Goal: Task Accomplishment & Management: Use online tool/utility

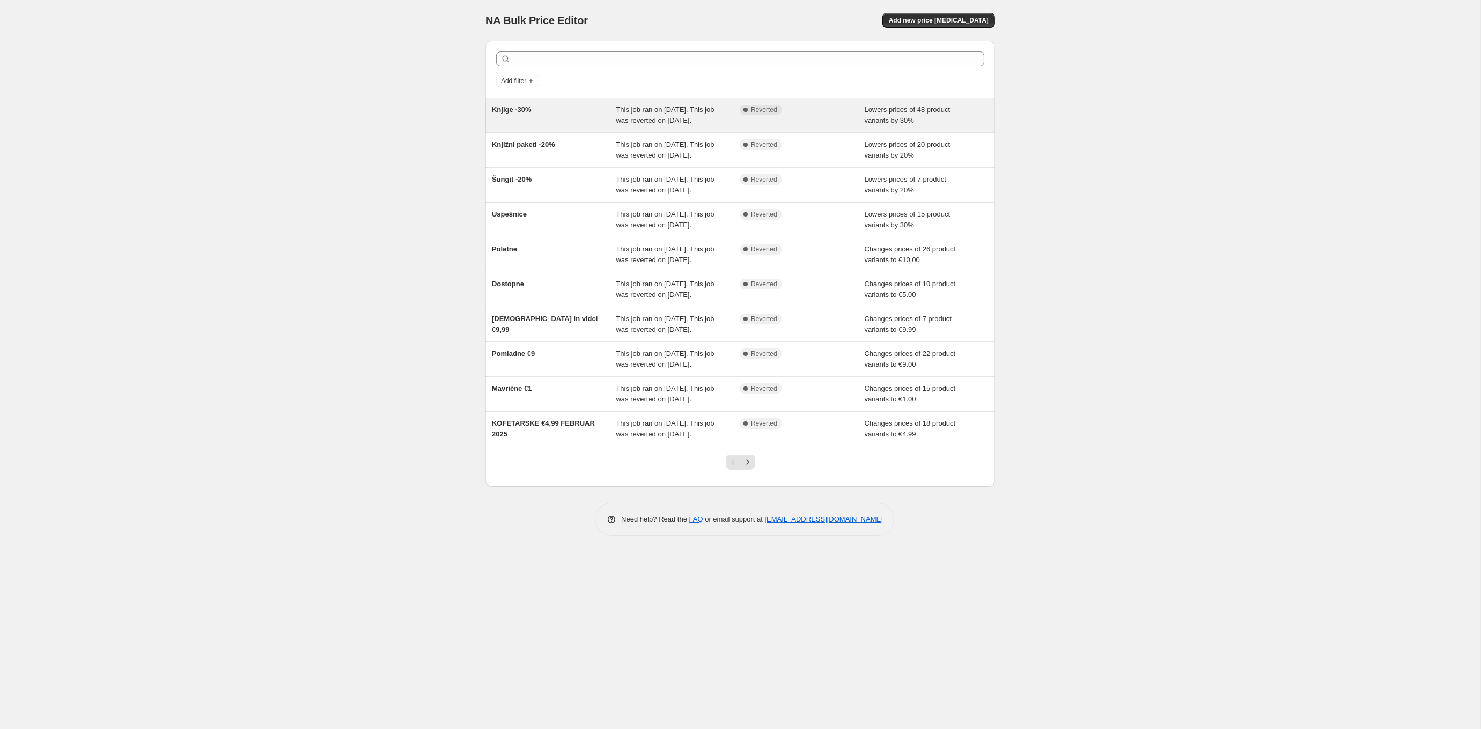
click at [591, 126] on div "Knjige -30%" at bounding box center [554, 115] width 124 height 21
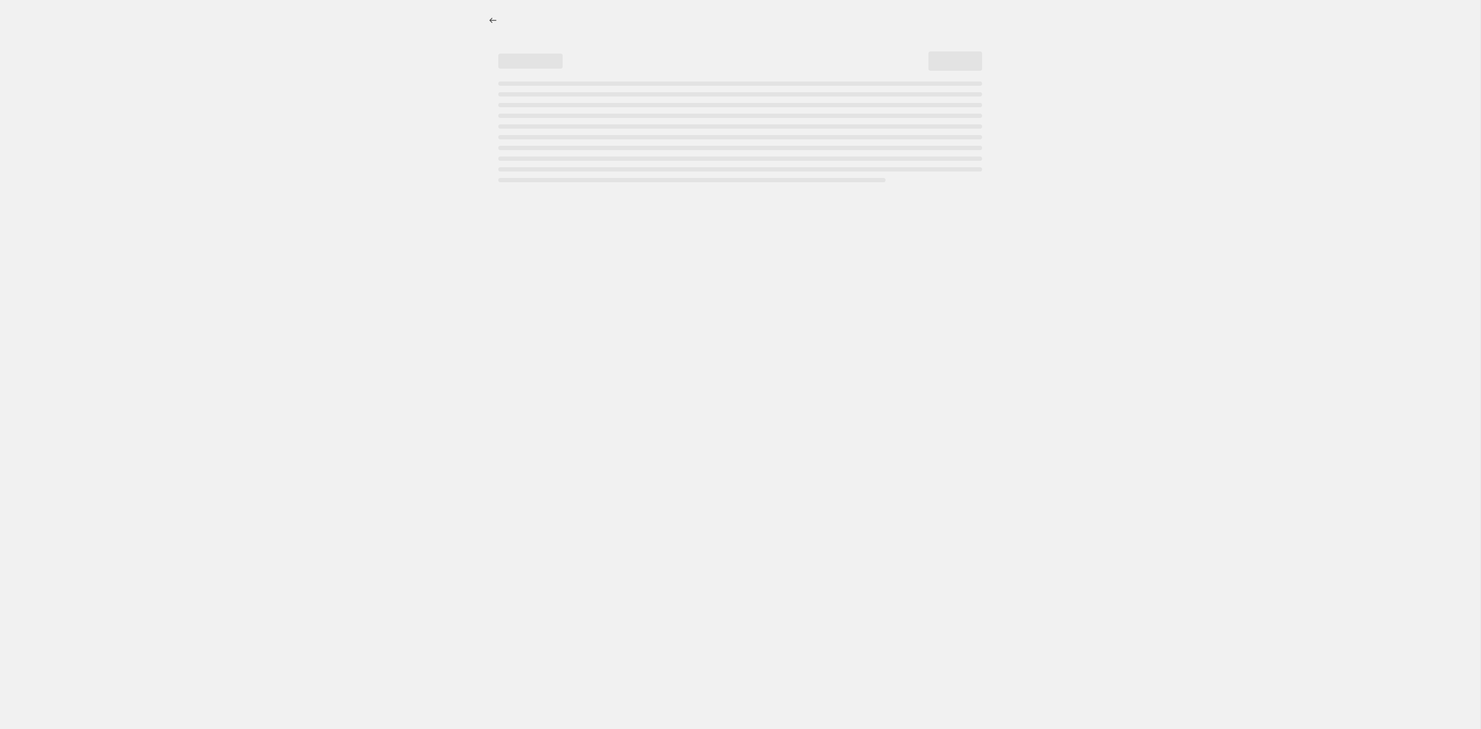
select select "percentage"
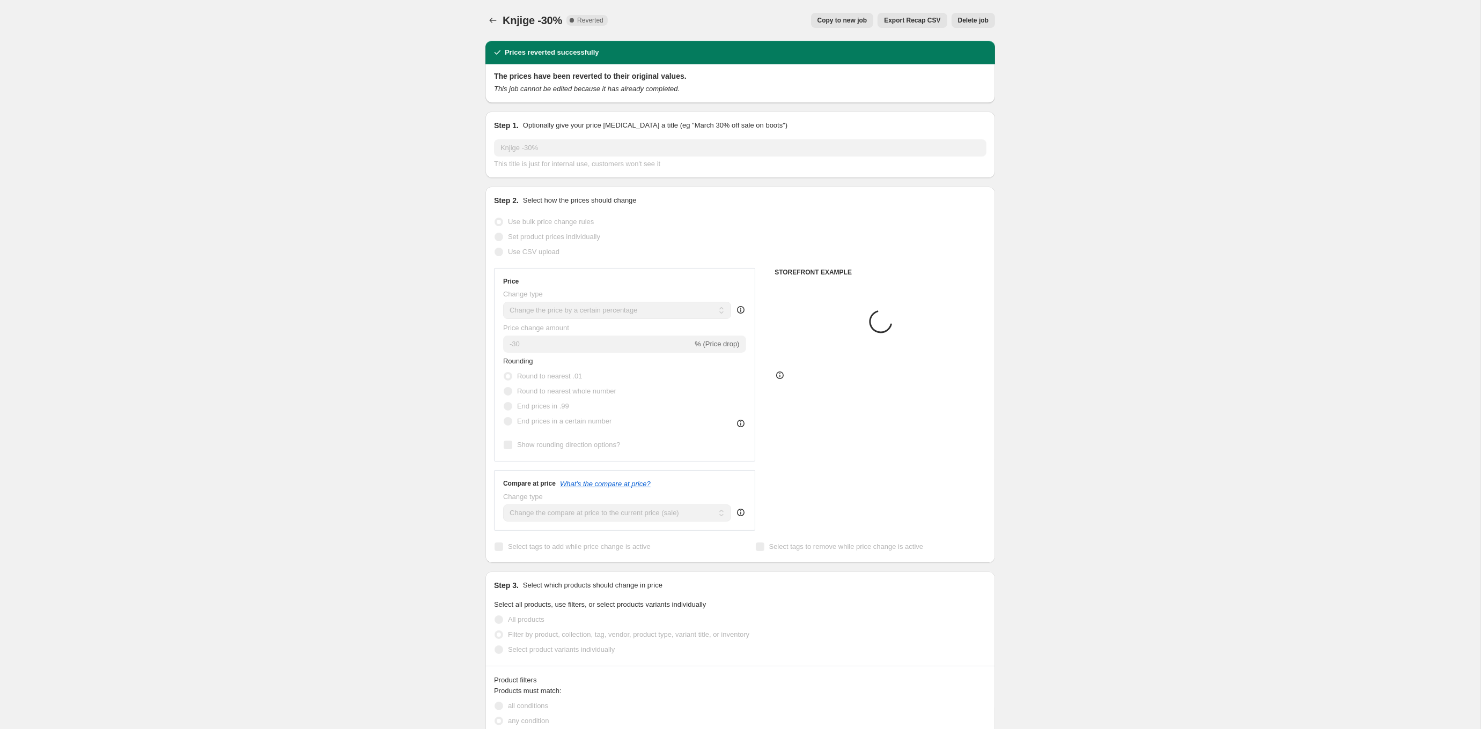
select select "collection"
click at [851, 18] on span "Copy to new job" at bounding box center [842, 20] width 50 height 9
select select "percentage"
select select "collection"
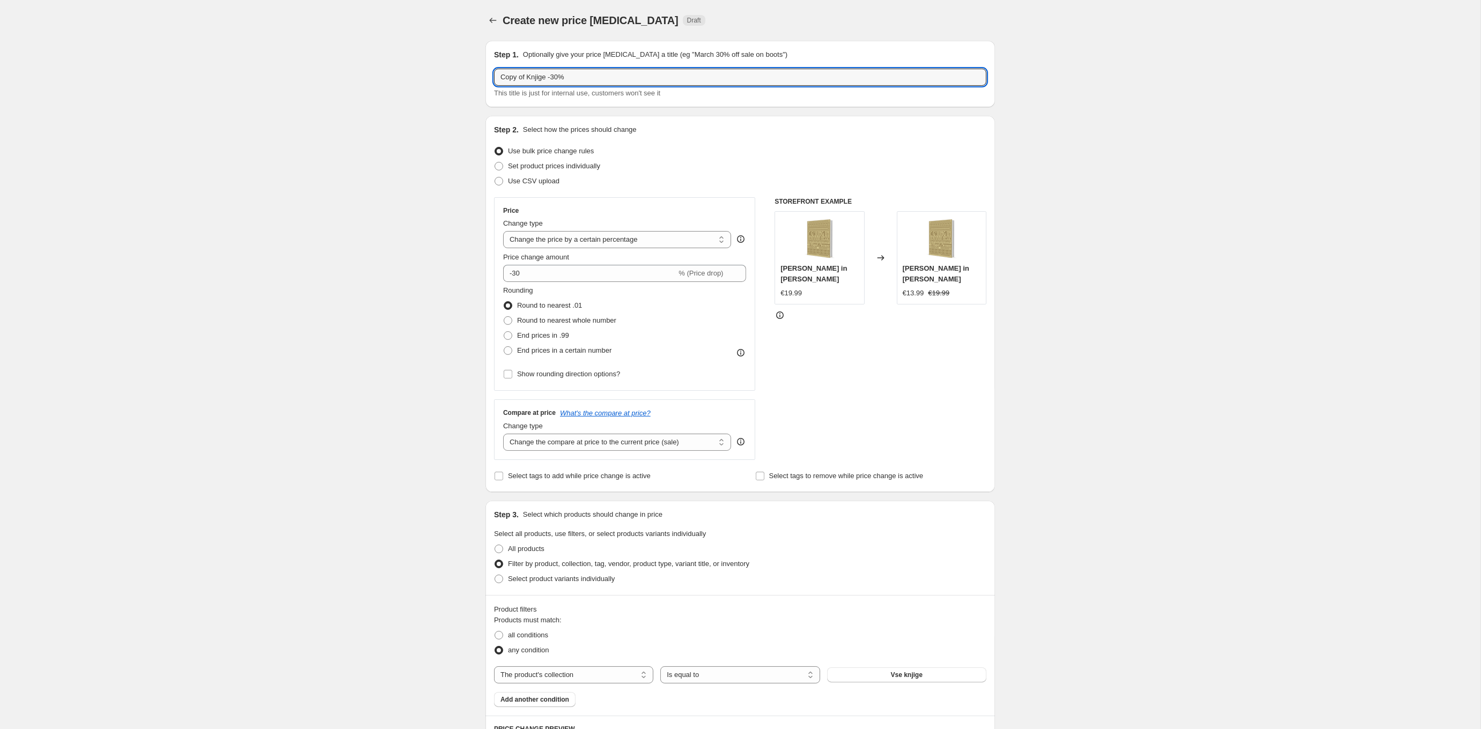
drag, startPoint x: 530, startPoint y: 77, endPoint x: 491, endPoint y: 79, distance: 39.2
click at [491, 79] on div "Step 1. Optionally give your price [MEDICAL_DATA] a title (eg "March 30% off sa…" at bounding box center [740, 74] width 510 height 67
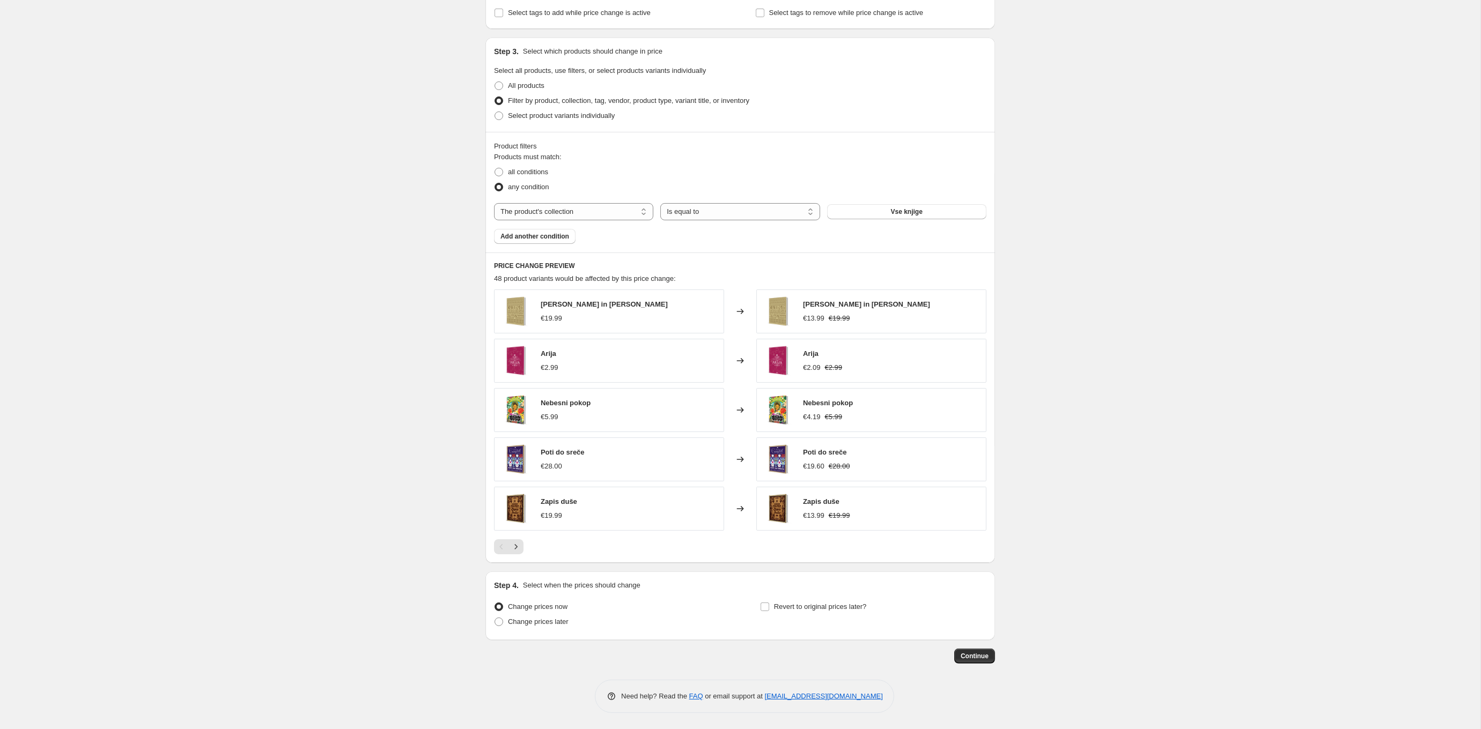
scroll to position [463, 0]
type input "Avgust 2025 Knjige -30%"
click at [793, 607] on span "Revert to original prices later?" at bounding box center [820, 607] width 93 height 8
click at [769, 607] on input "Revert to original prices later?" at bounding box center [765, 607] width 9 height 9
checkbox input "true"
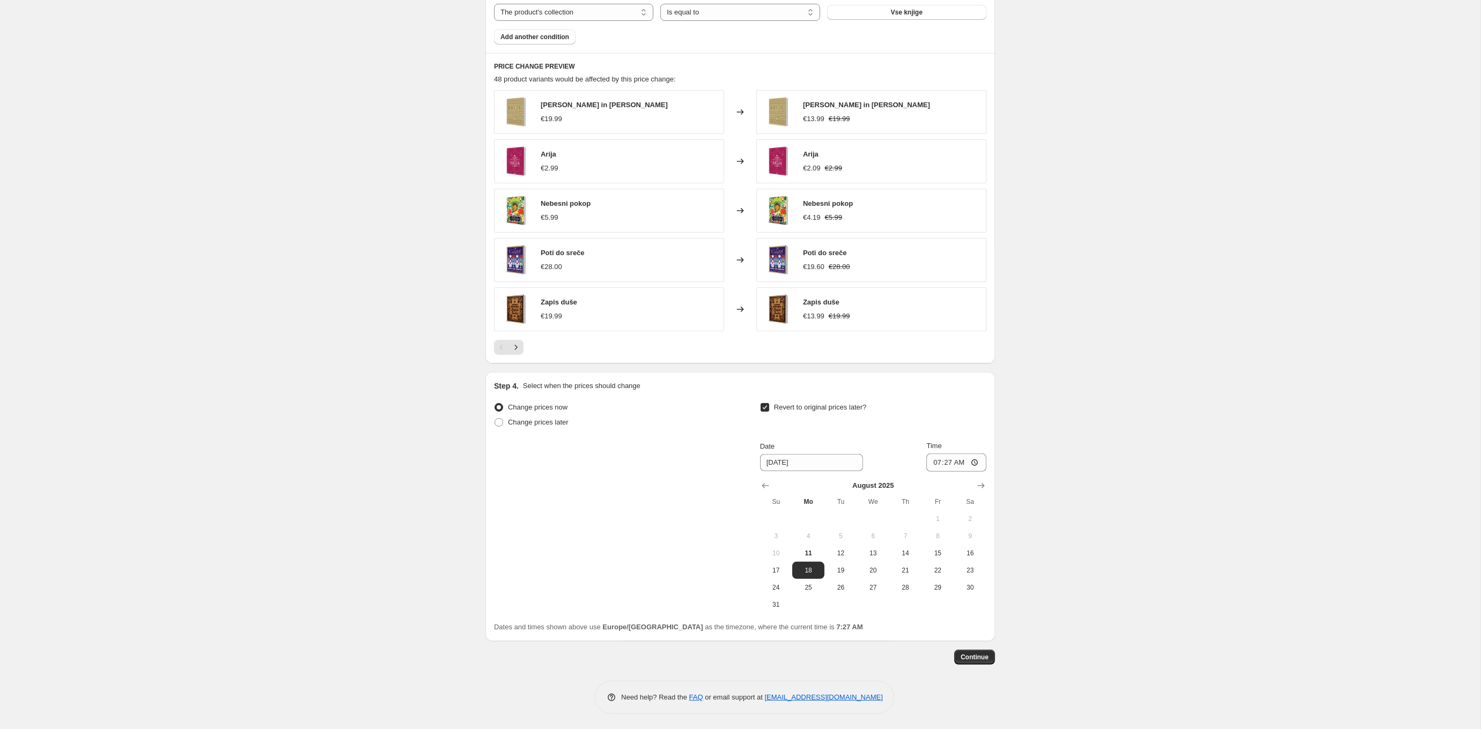
scroll to position [662, 0]
click at [949, 462] on input "07:27" at bounding box center [956, 463] width 60 height 18
type input "01:27"
click at [975, 654] on span "Continue" at bounding box center [975, 658] width 28 height 9
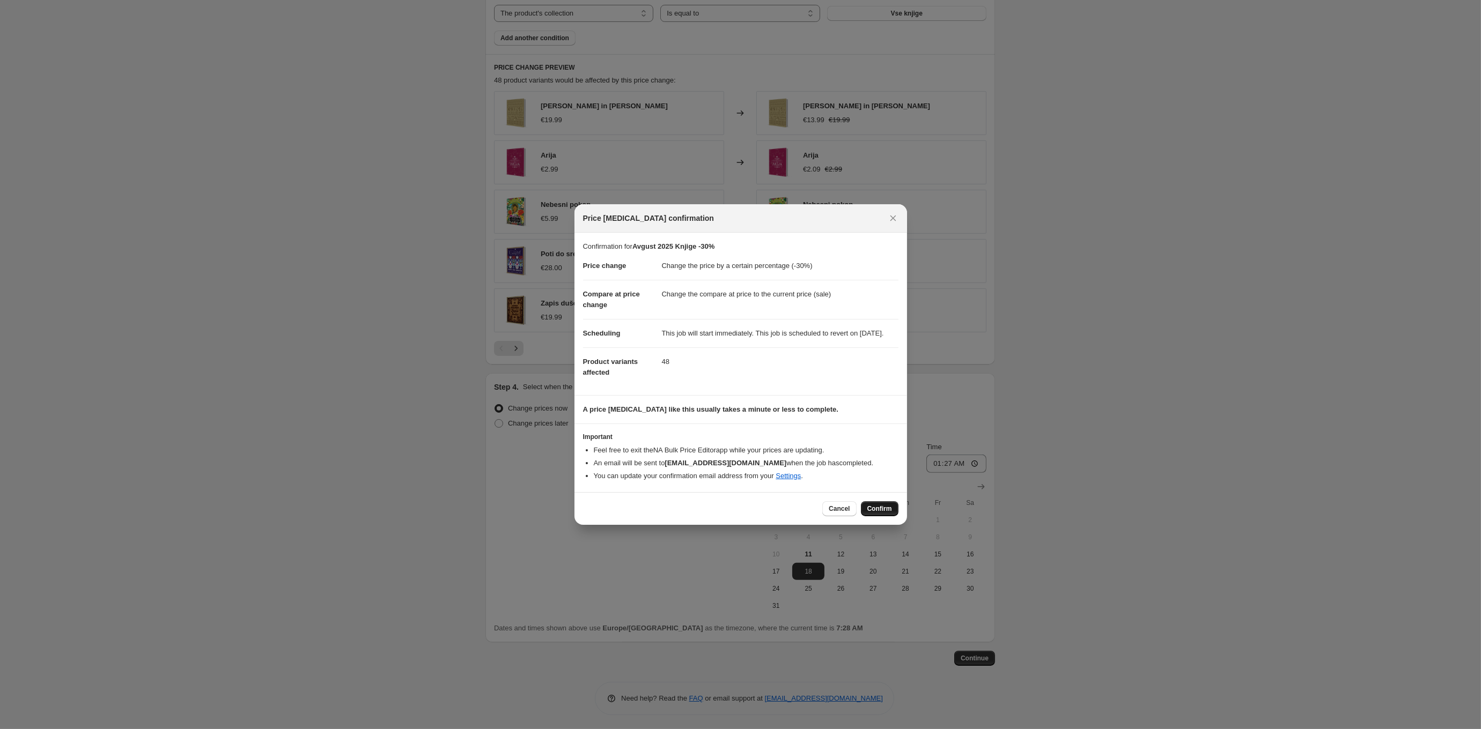
click at [877, 511] on span "Confirm" at bounding box center [879, 509] width 25 height 9
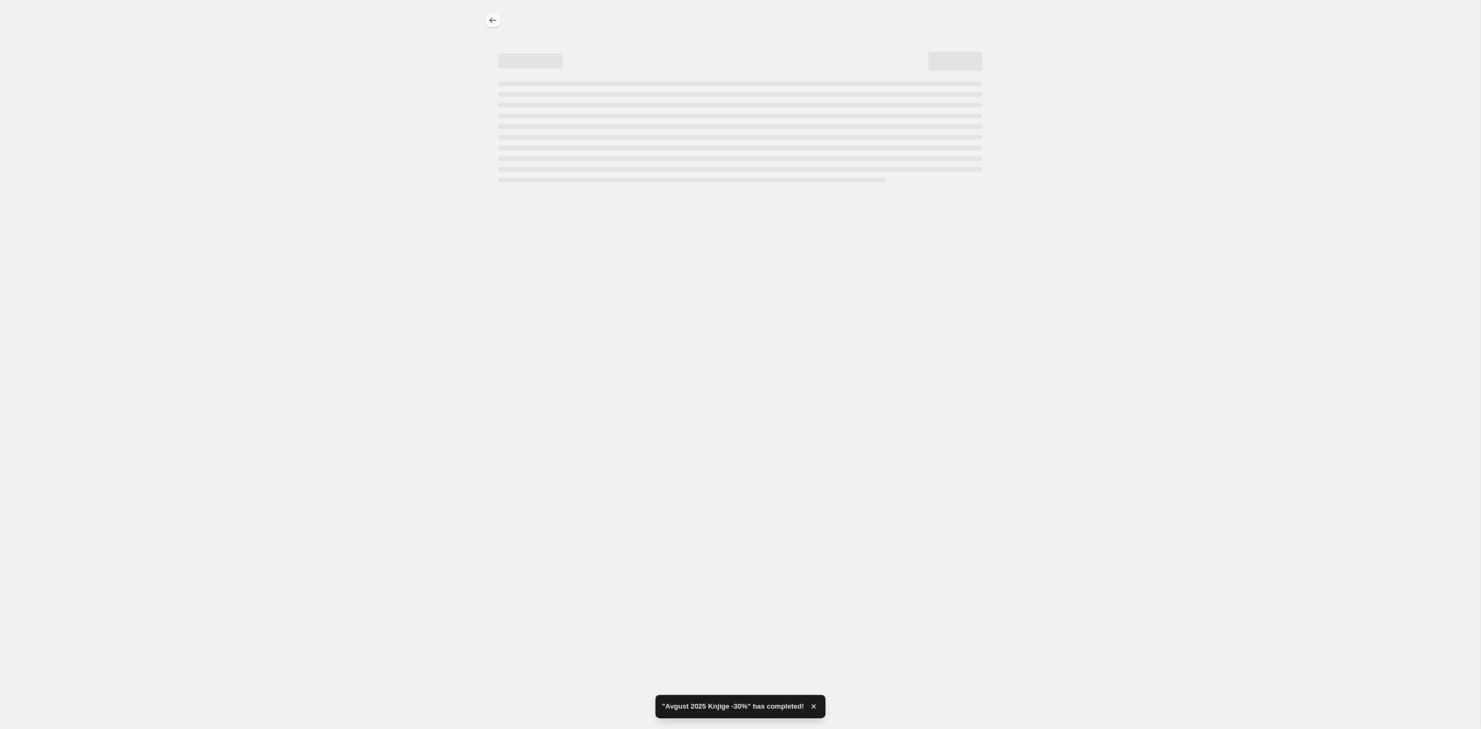
select select "percentage"
select select "collection"
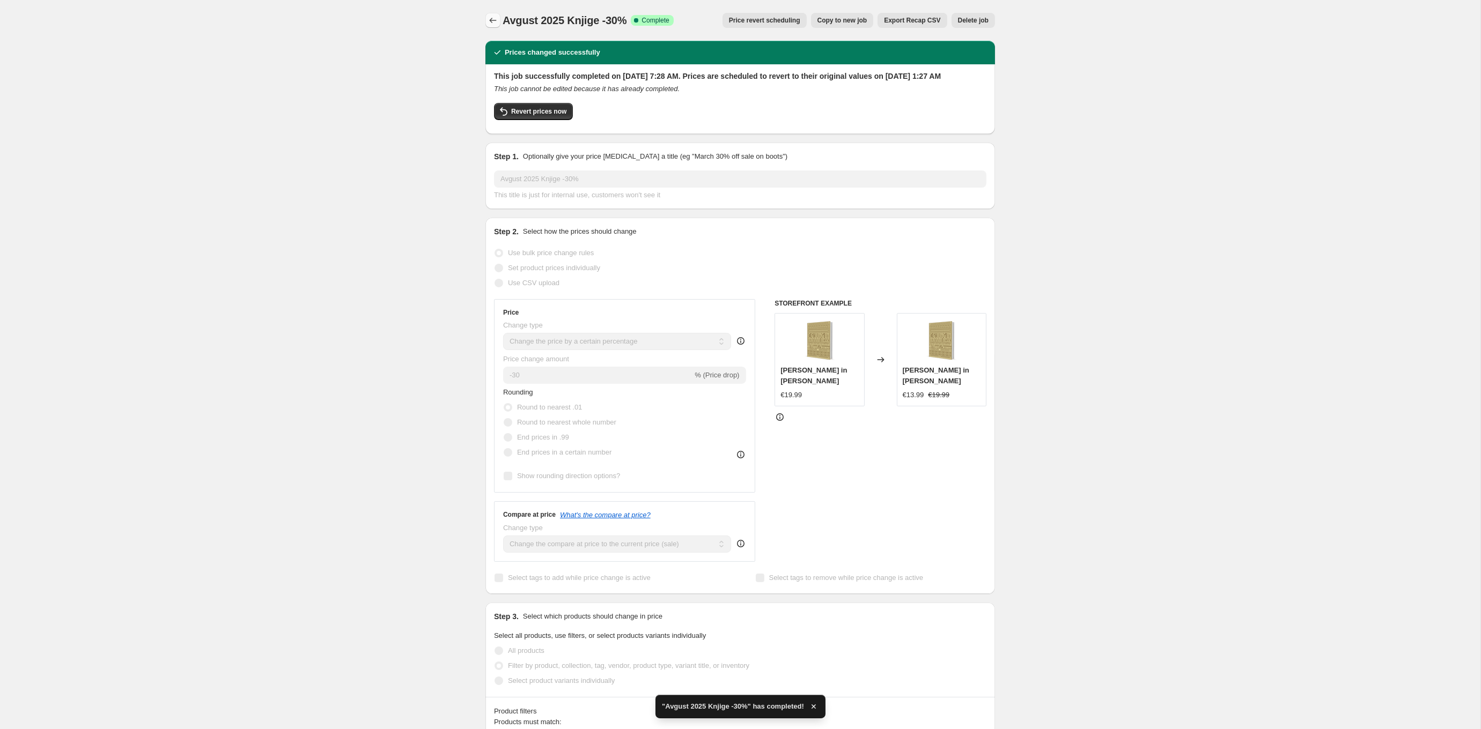
click at [498, 19] on icon "Price change jobs" at bounding box center [493, 20] width 11 height 11
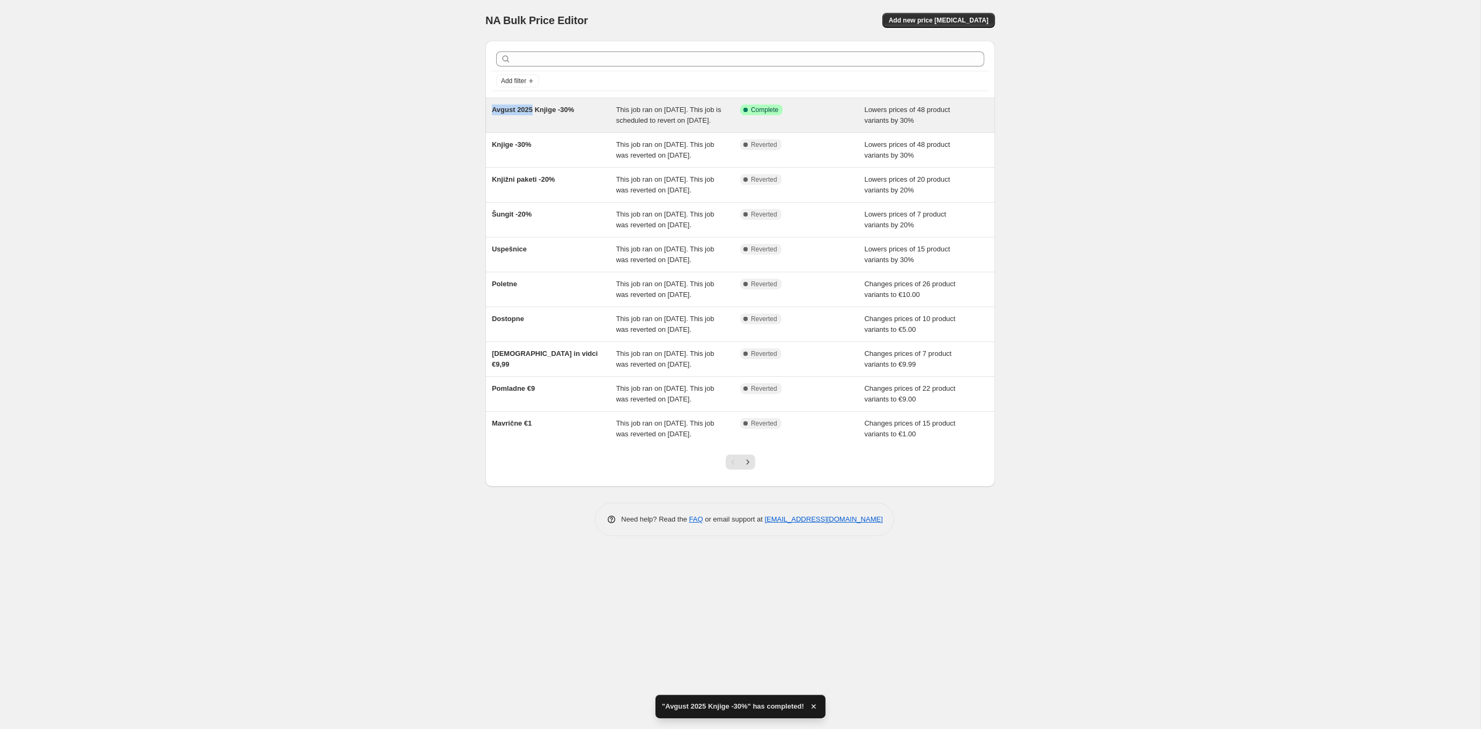
copy span "Avgust 2025"
drag, startPoint x: 490, startPoint y: 109, endPoint x: 536, endPoint y: 109, distance: 45.6
click at [536, 109] on div "Avgust 2025 Knjige -30% This job ran on [DATE]. This job is scheduled to revert…" at bounding box center [740, 115] width 510 height 34
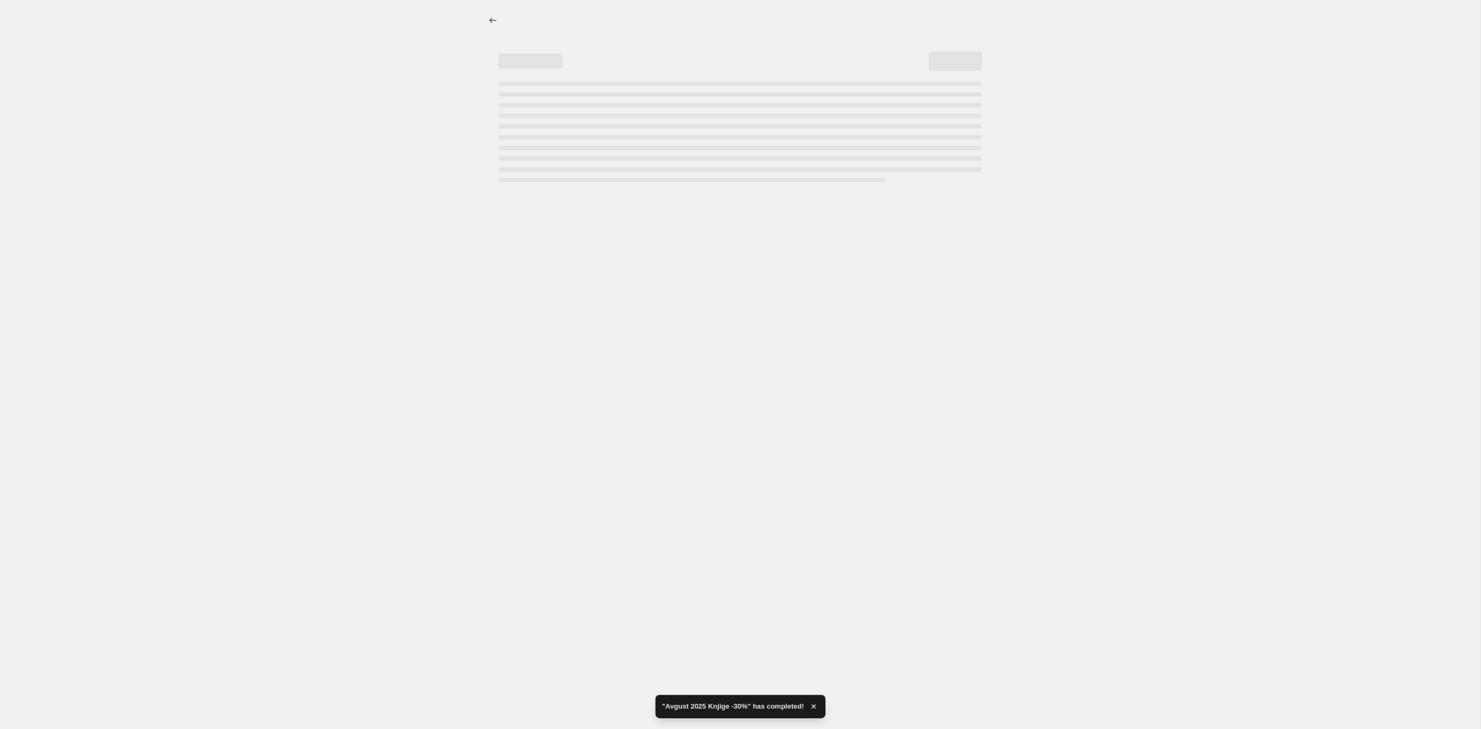
select select "percentage"
select select "collection"
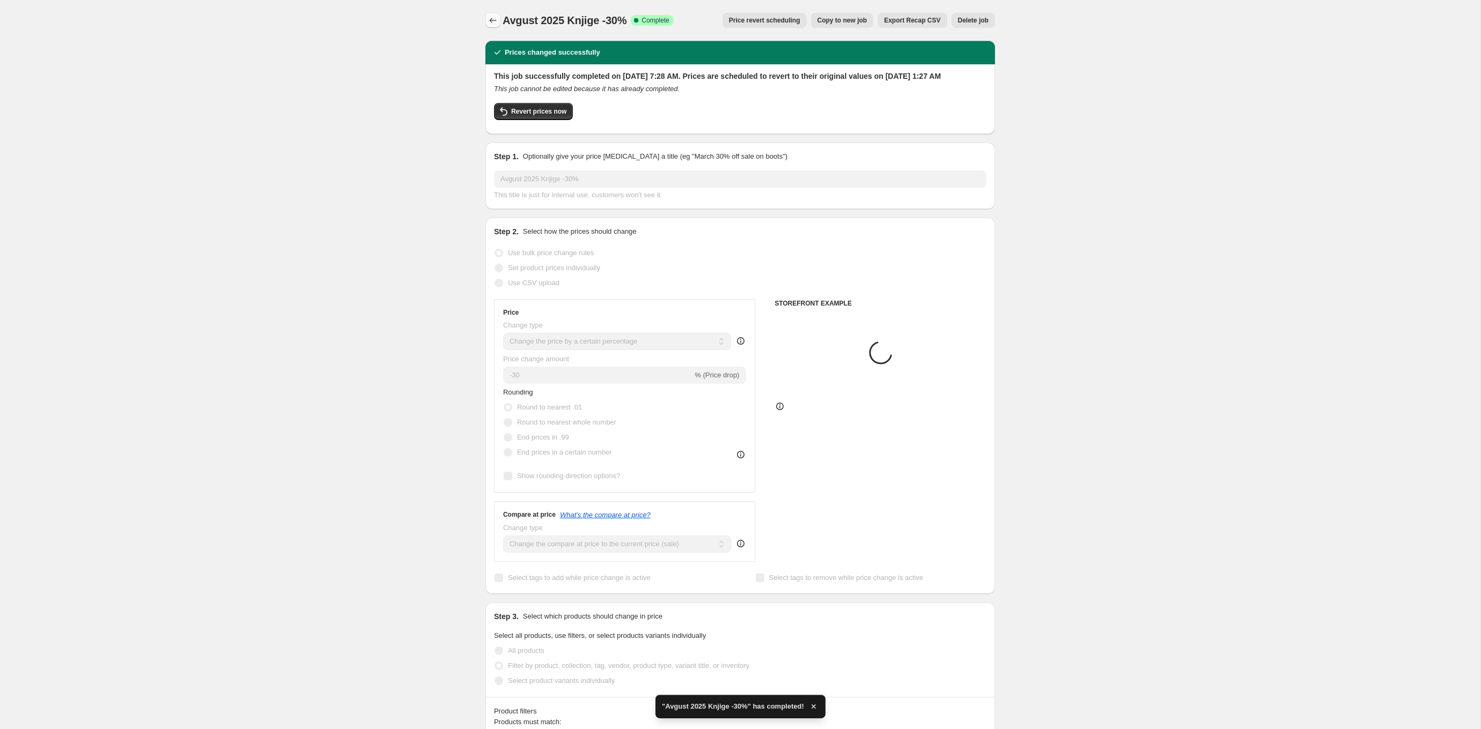
click at [495, 17] on icon "Price change jobs" at bounding box center [493, 20] width 11 height 11
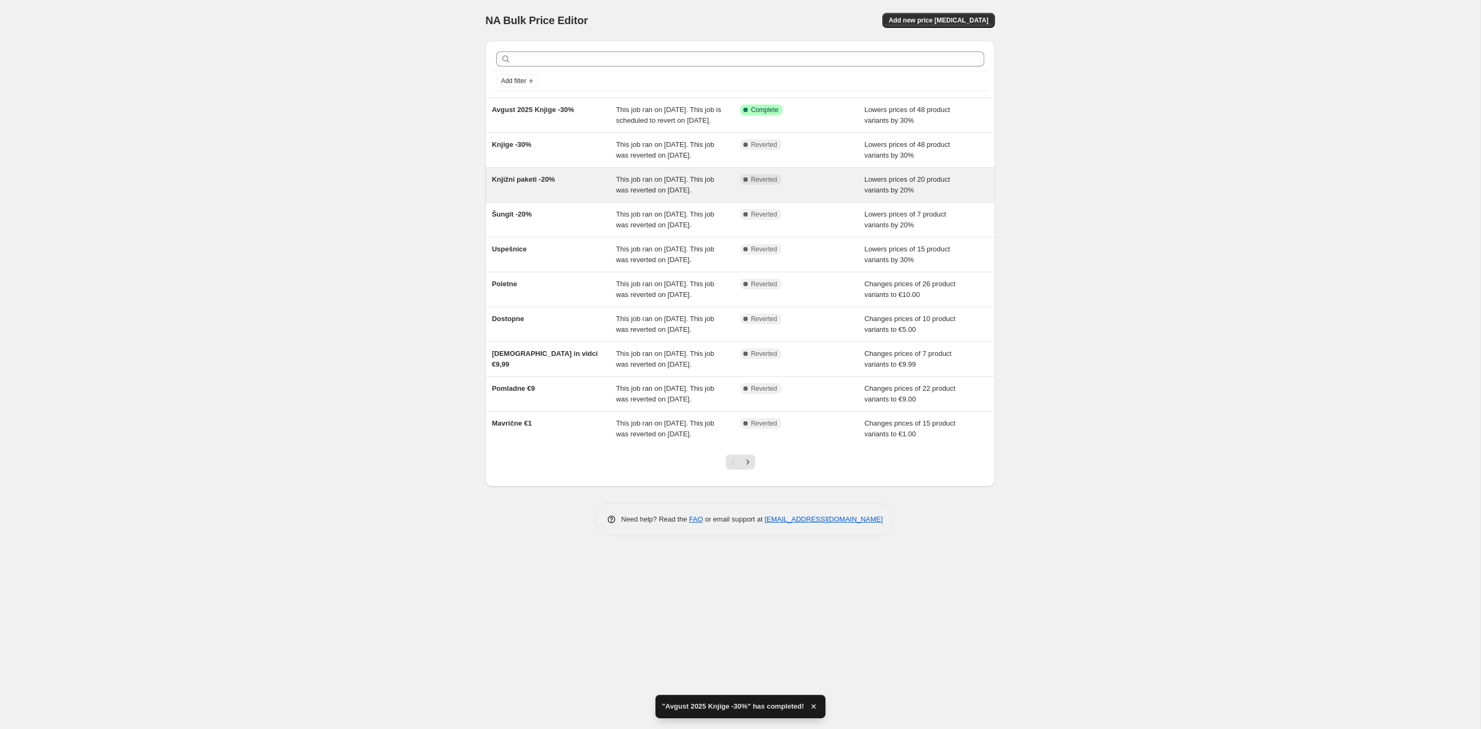
click at [549, 183] on span "Knjižni paketi -20%" at bounding box center [523, 179] width 63 height 8
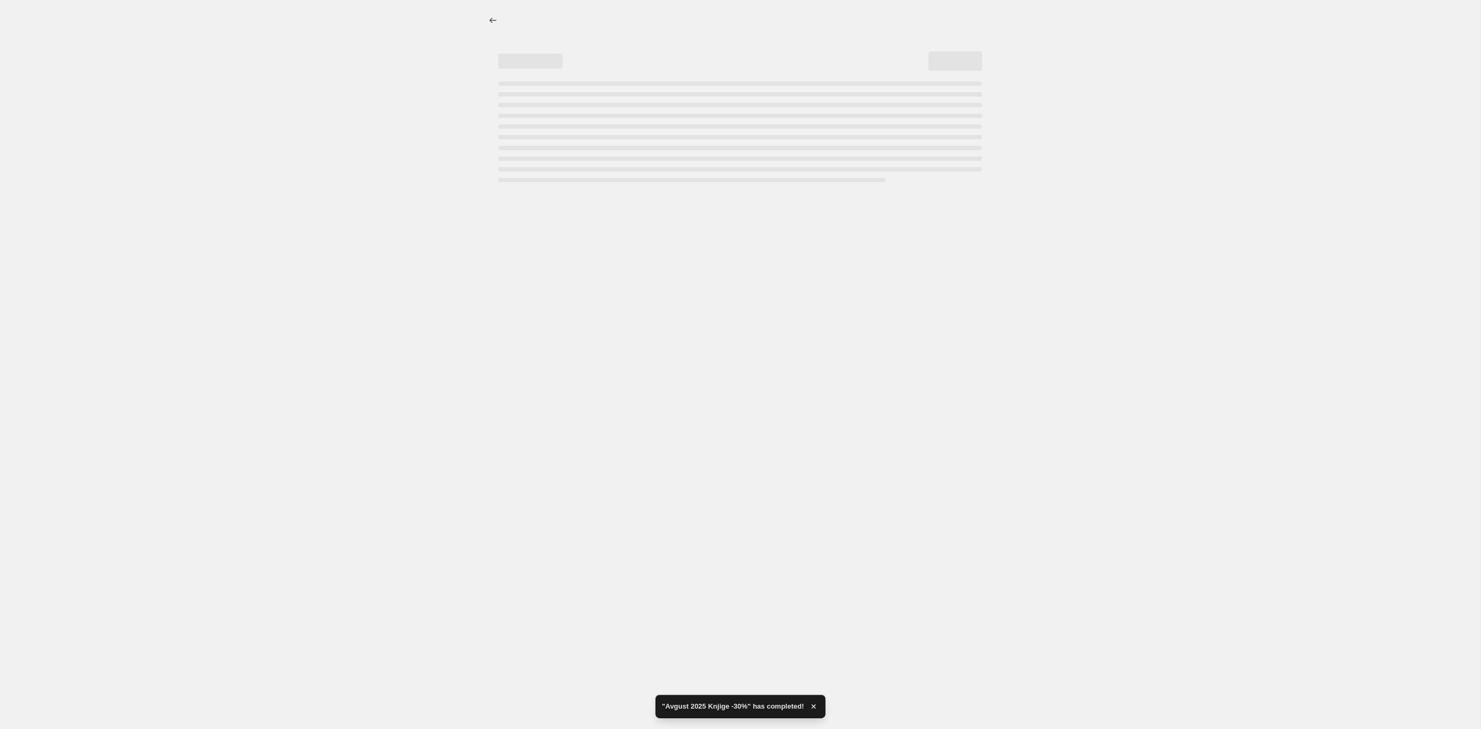
select select "percentage"
select select "collection"
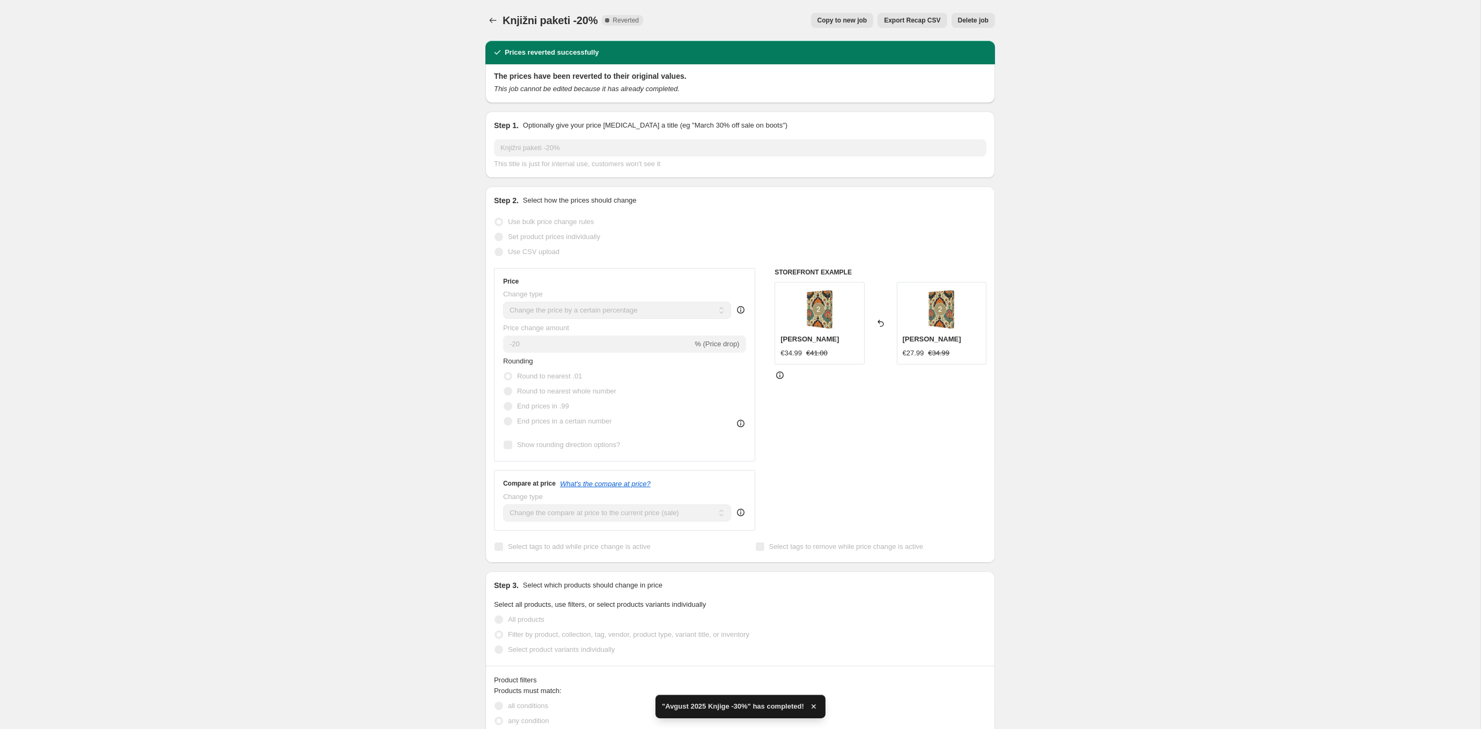
click at [852, 19] on span "Copy to new job" at bounding box center [842, 20] width 50 height 9
select select "percentage"
select select "collection"
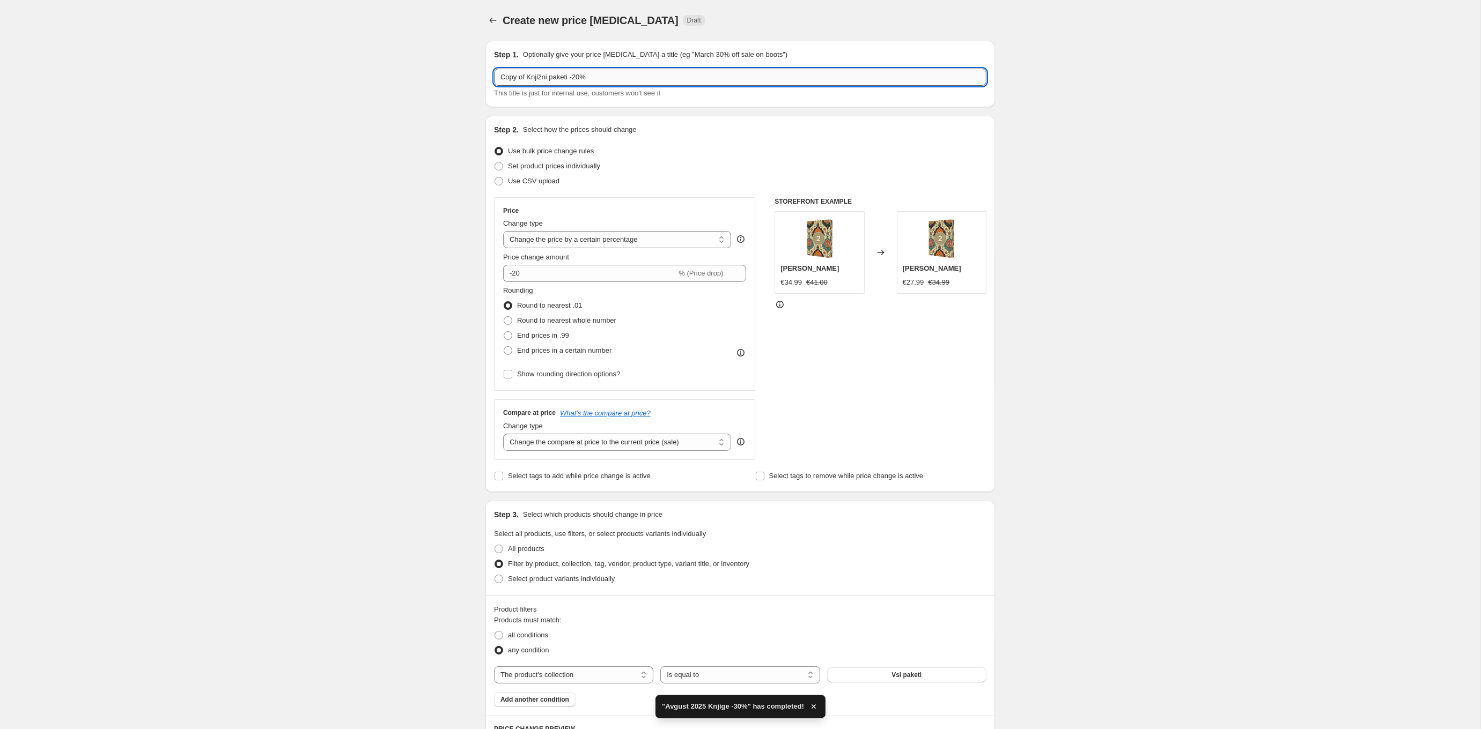
drag, startPoint x: 528, startPoint y: 76, endPoint x: 498, endPoint y: 74, distance: 30.6
click at [498, 74] on input "Copy of Knjižni paketi -20%" at bounding box center [740, 77] width 492 height 17
paste input "Avgust 2025"
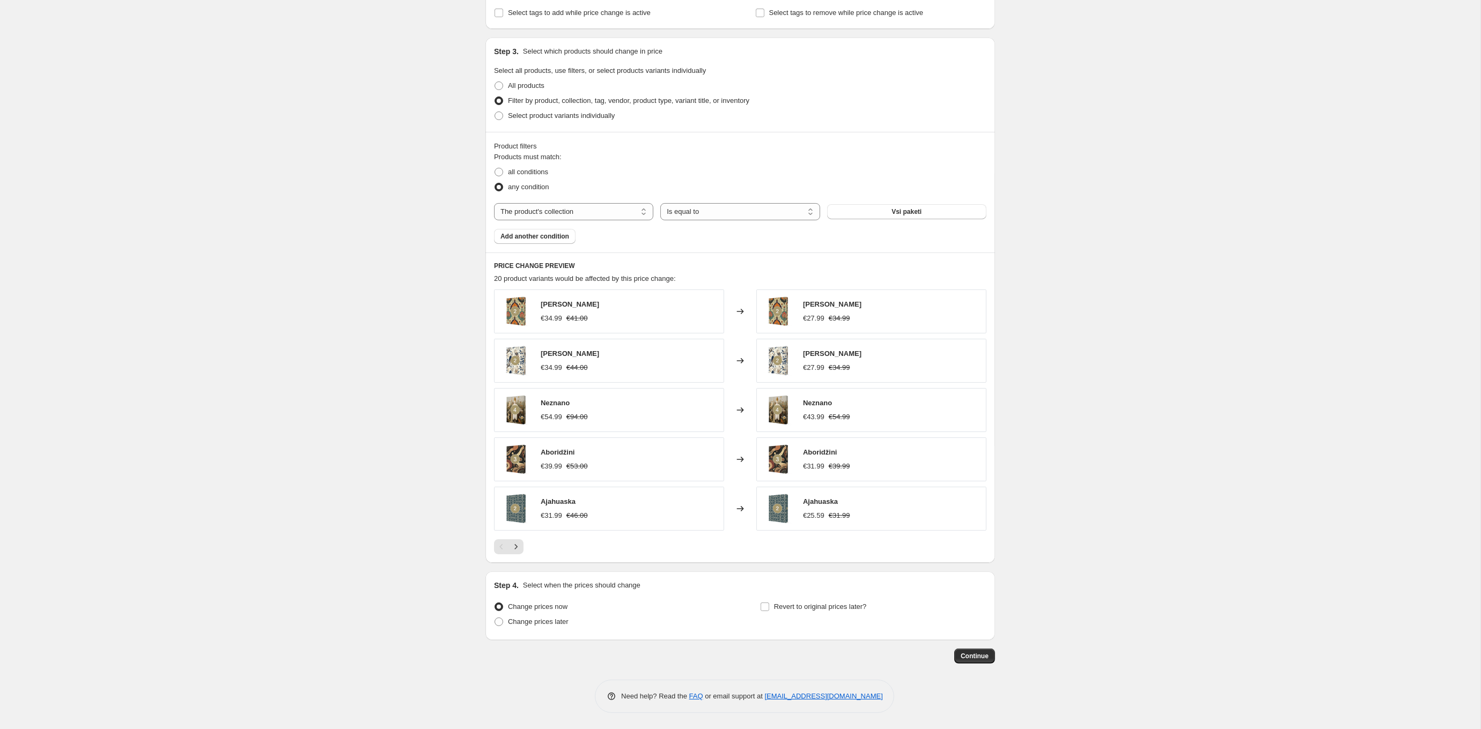
scroll to position [463, 0]
type input "Avgust 2025 Knjižni paketi -20%"
click at [842, 605] on span "Revert to original prices later?" at bounding box center [820, 607] width 93 height 8
click at [769, 605] on input "Revert to original prices later?" at bounding box center [765, 607] width 9 height 9
checkbox input "true"
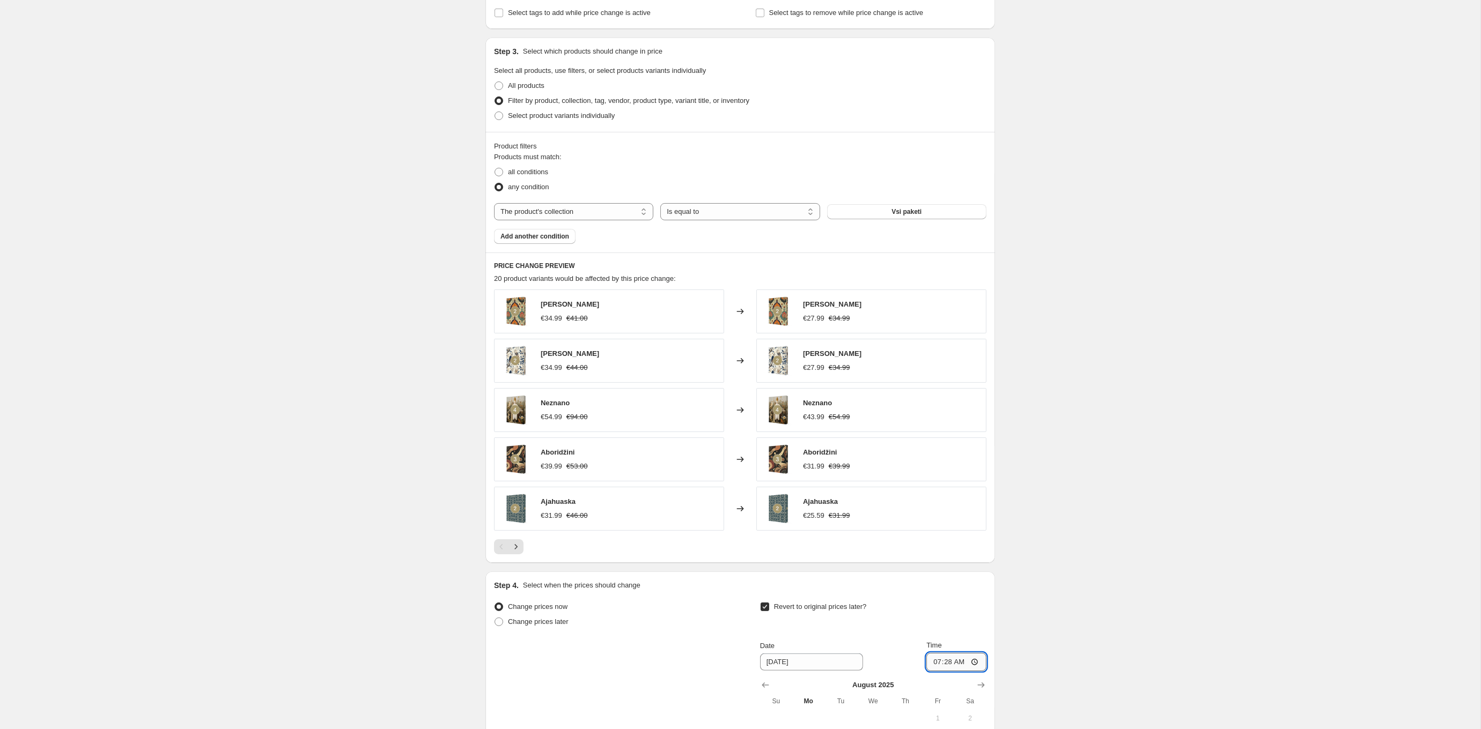
click at [949, 666] on input "07:28" at bounding box center [956, 662] width 60 height 18
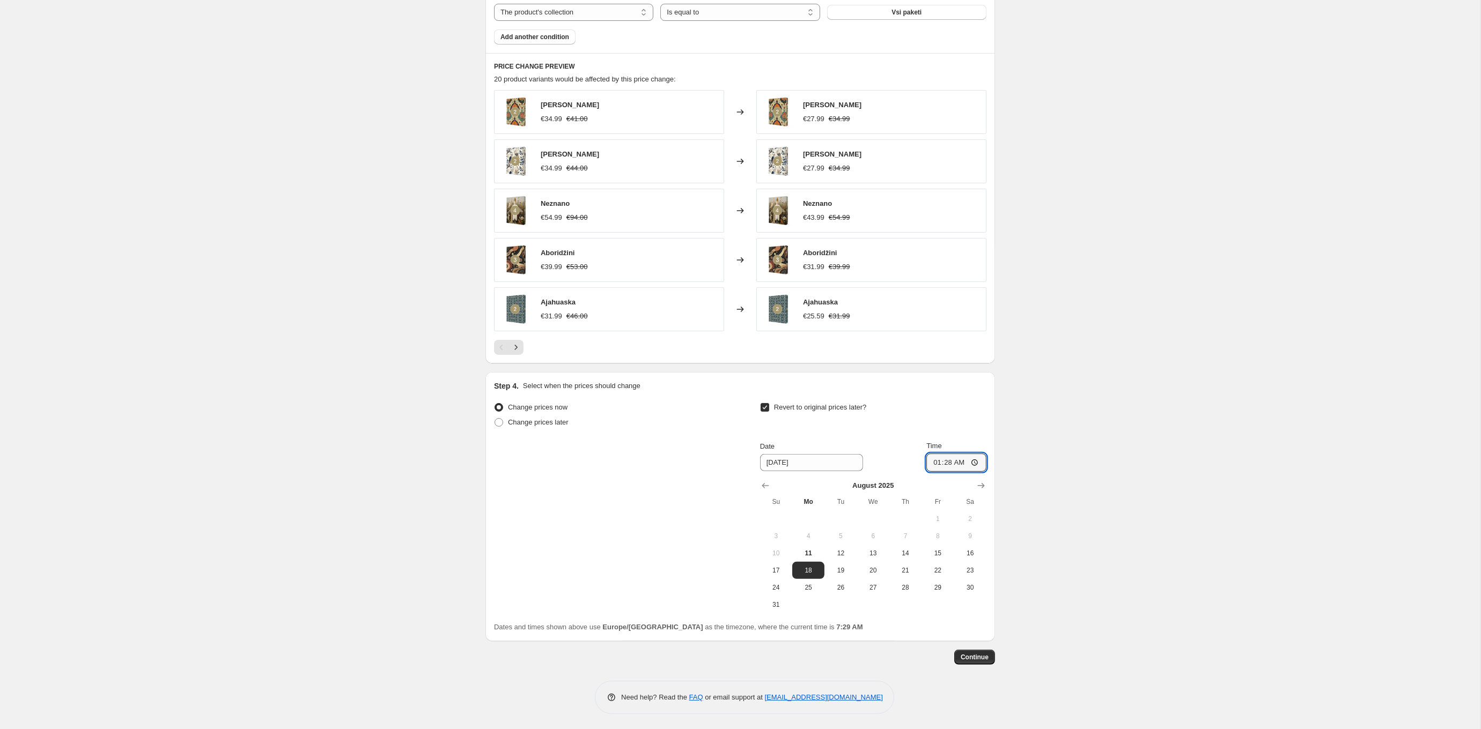
scroll to position [662, 0]
type input "01:28"
click at [975, 654] on span "Continue" at bounding box center [975, 658] width 28 height 9
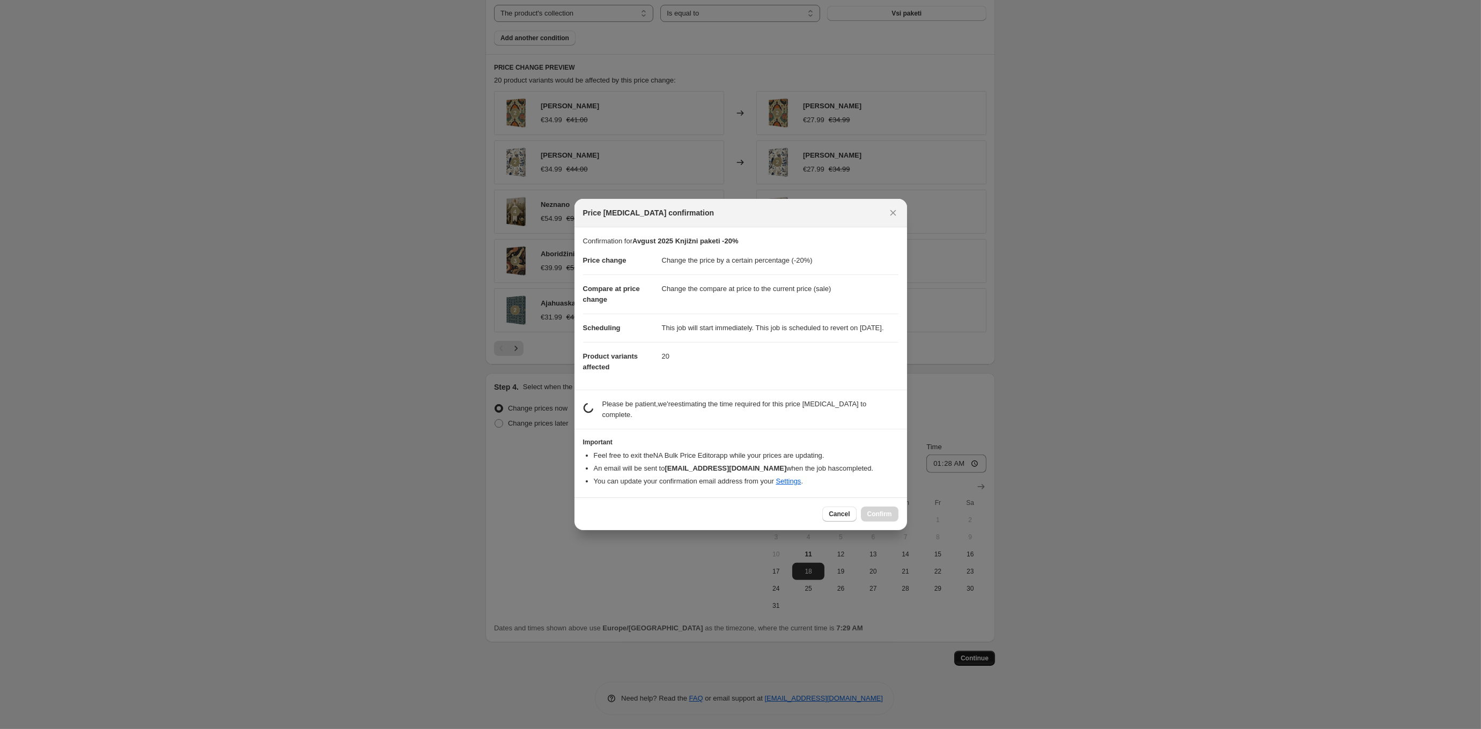
scroll to position [0, 0]
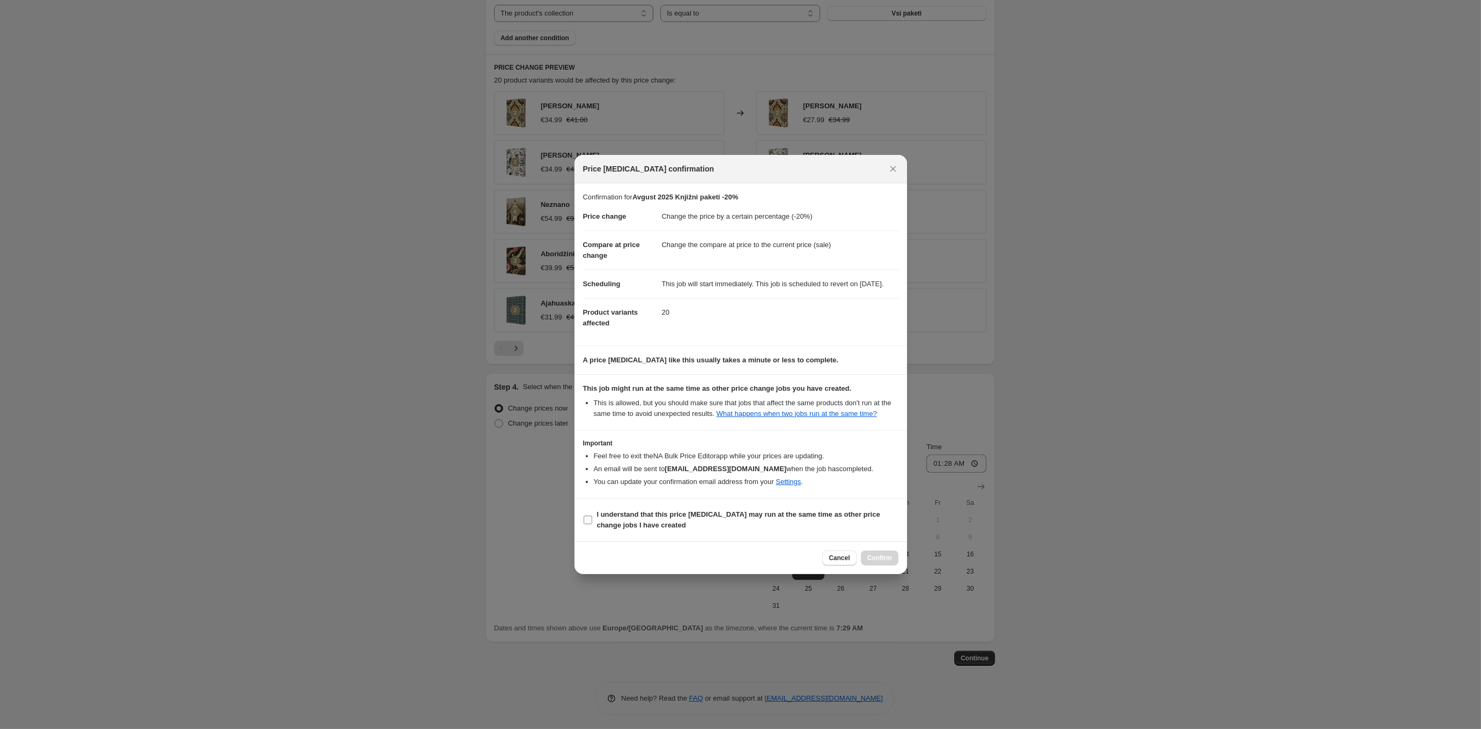
click at [654, 524] on b "I understand that this price [MEDICAL_DATA] may run at the same time as other p…" at bounding box center [738, 520] width 283 height 19
click at [592, 524] on input "I understand that this price [MEDICAL_DATA] may run at the same time as other p…" at bounding box center [588, 520] width 9 height 9
checkbox input "true"
click at [868, 563] on span "Confirm" at bounding box center [879, 558] width 25 height 9
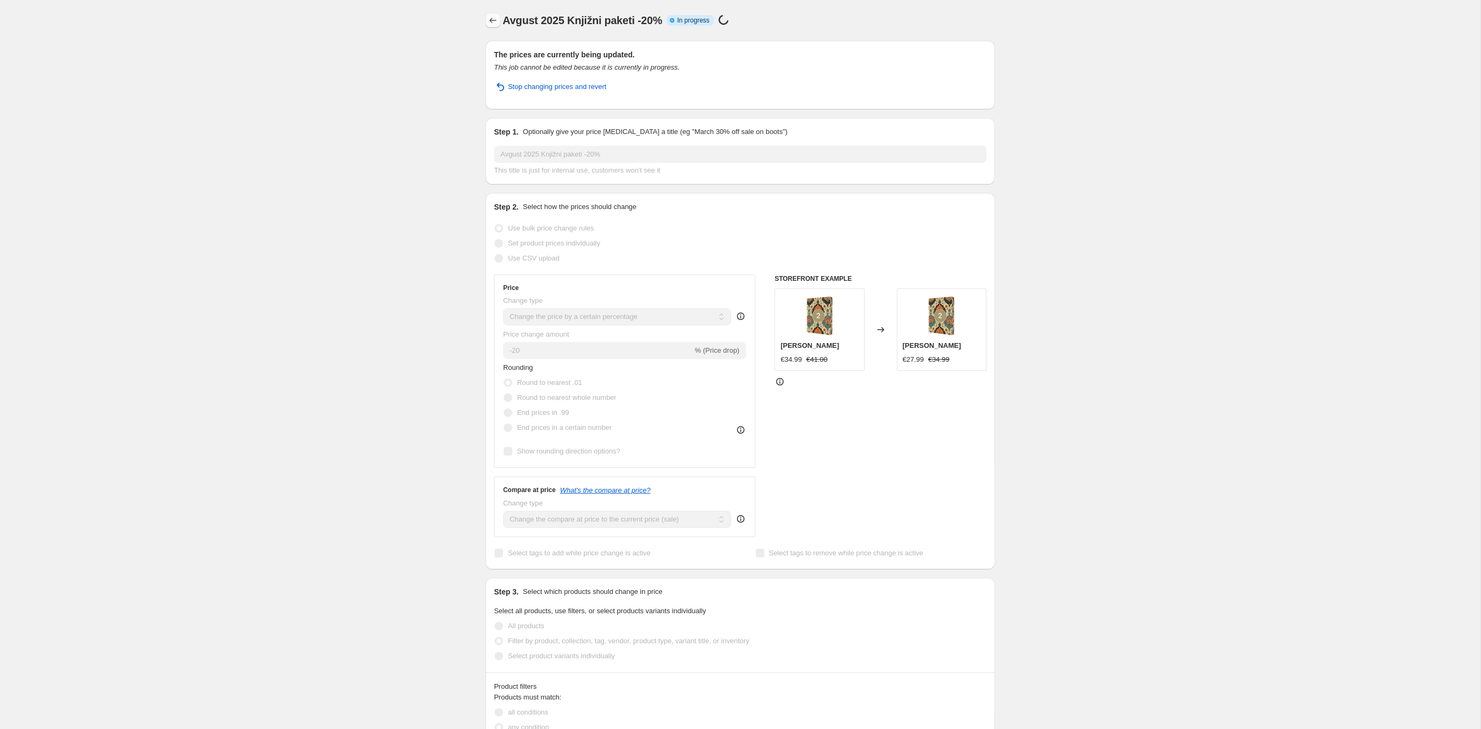
click at [493, 20] on icon "Price change jobs" at bounding box center [493, 20] width 11 height 11
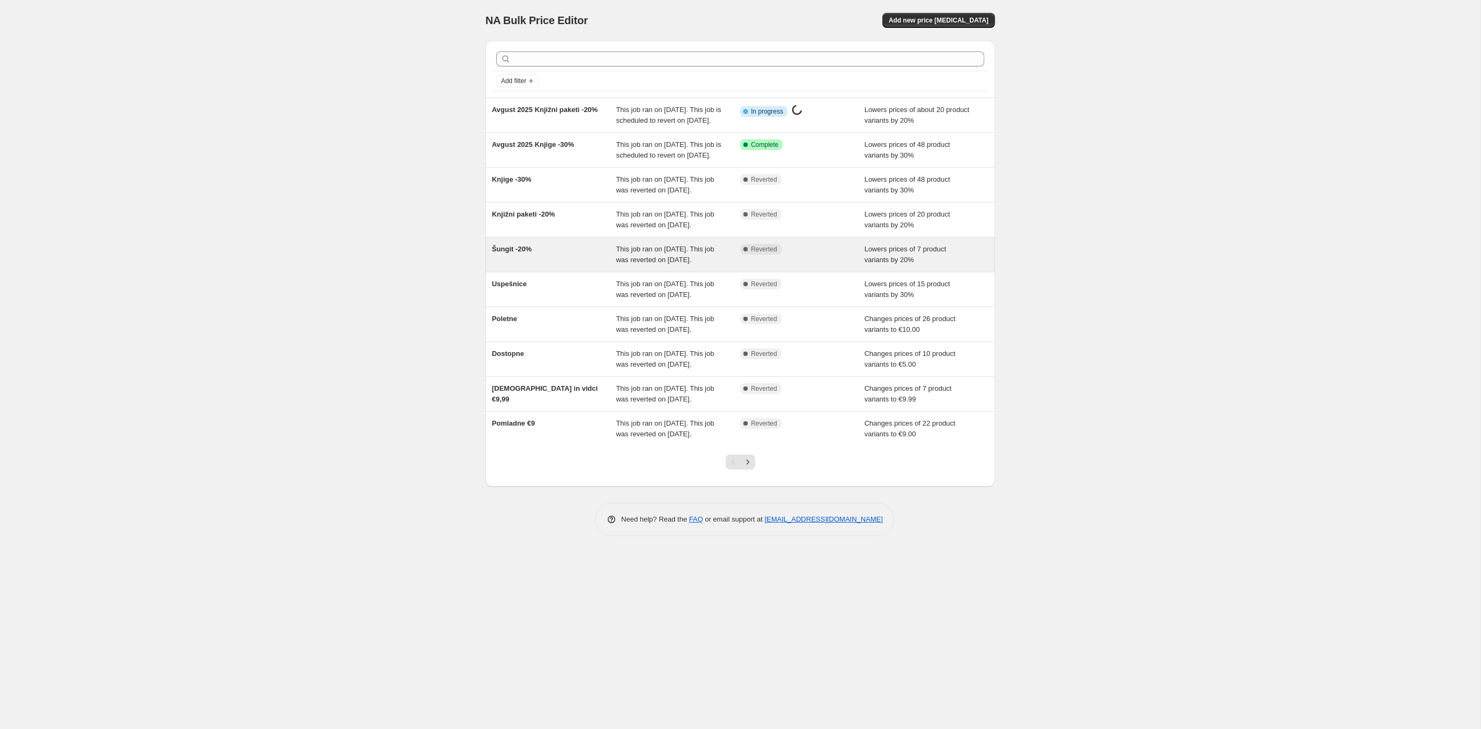
click at [566, 265] on div "Šungit -20%" at bounding box center [554, 254] width 124 height 21
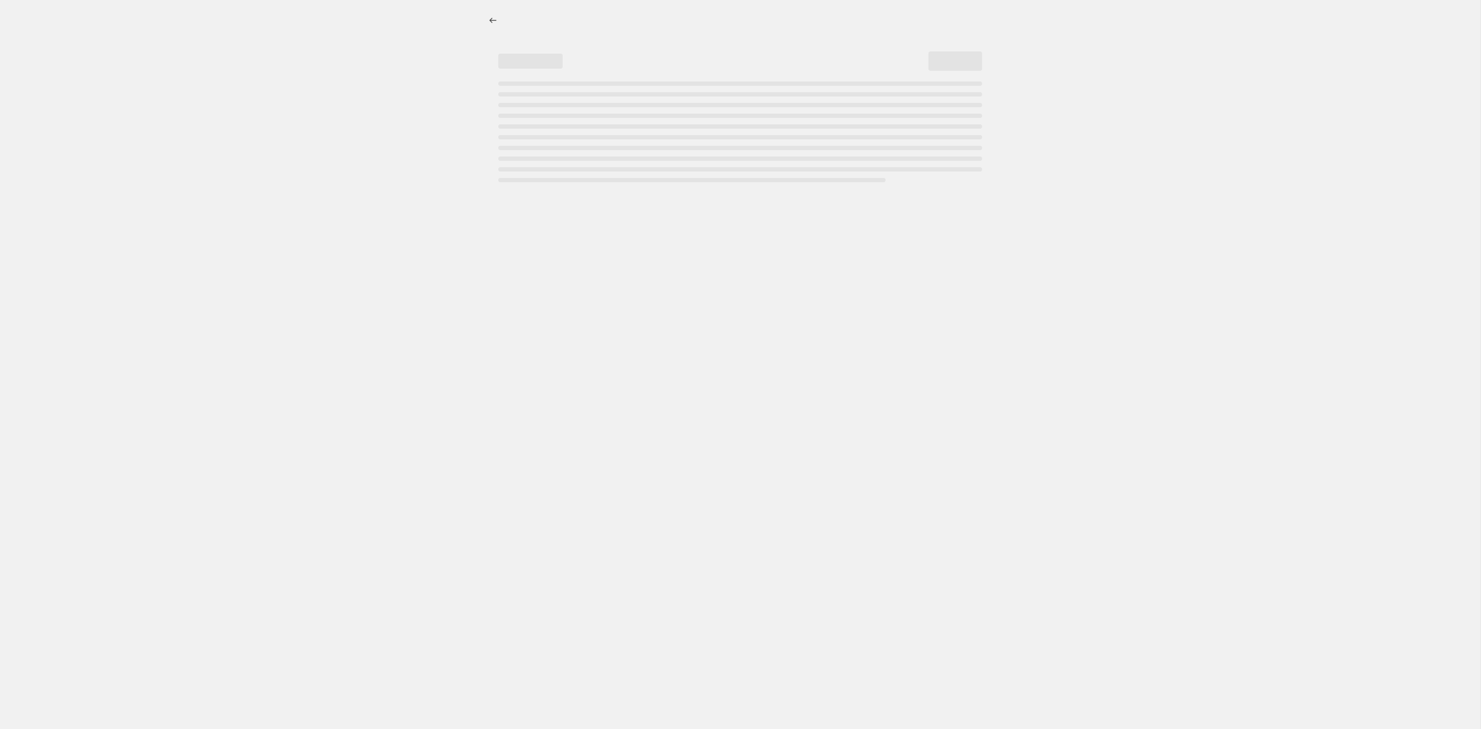
select select "percentage"
select select "collection"
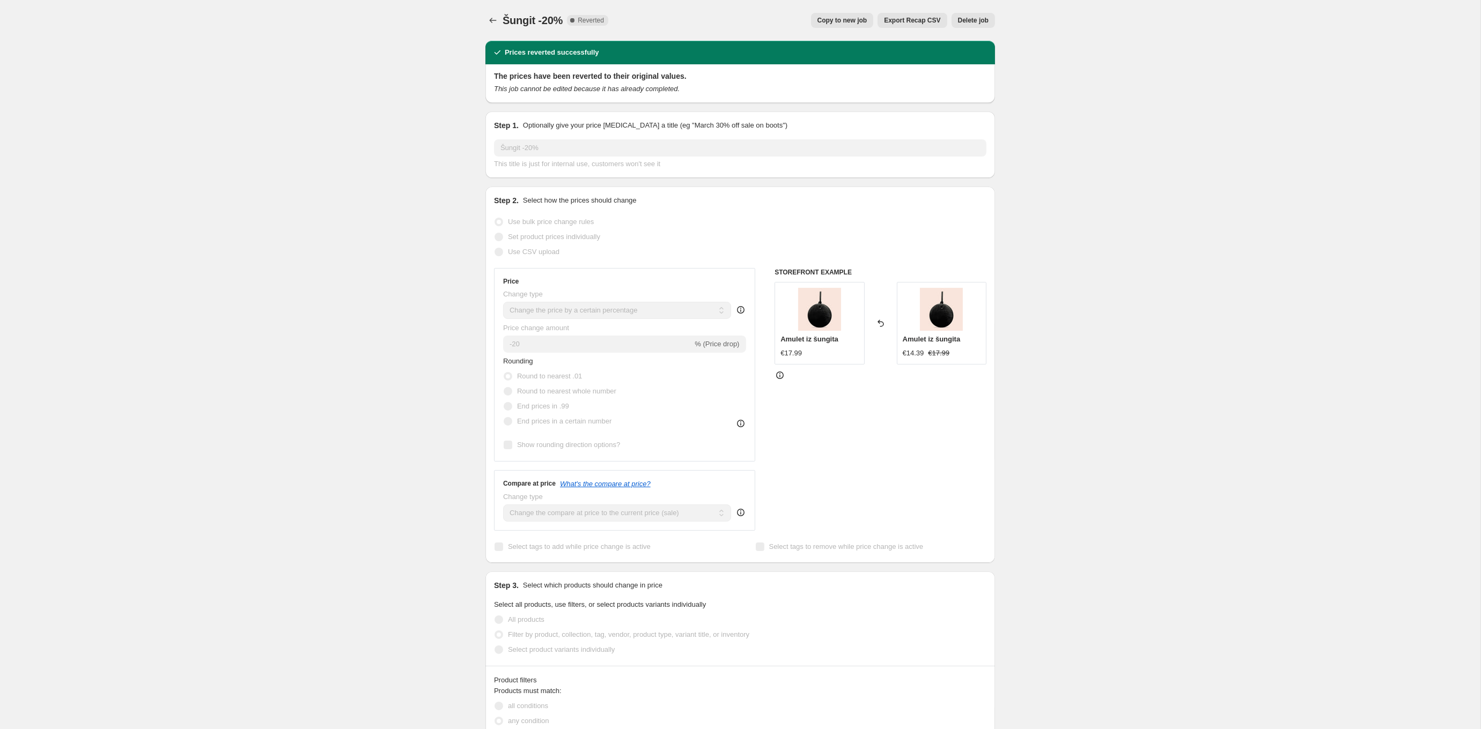
click at [855, 20] on span "Copy to new job" at bounding box center [842, 20] width 50 height 9
select select "percentage"
select select "collection"
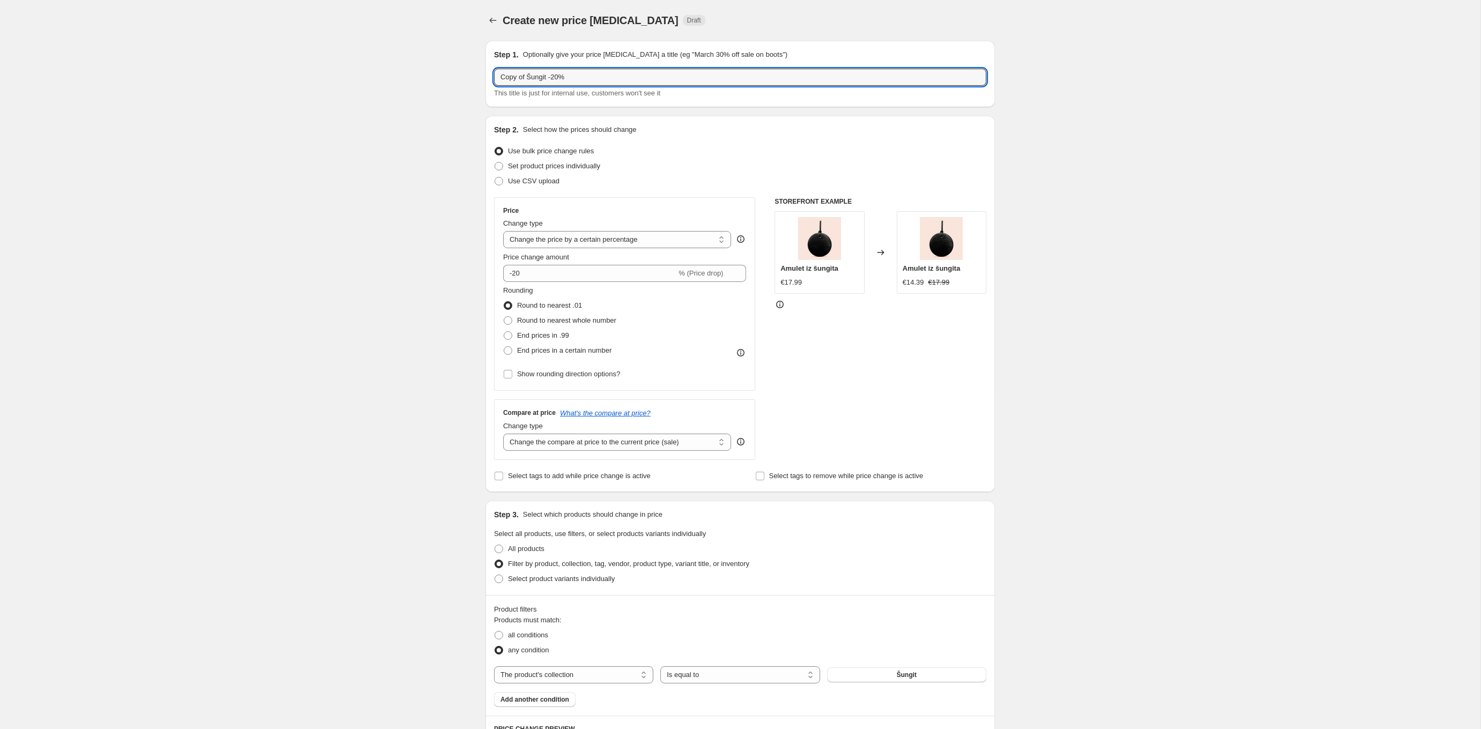
drag, startPoint x: 528, startPoint y: 77, endPoint x: 492, endPoint y: 76, distance: 36.0
click at [492, 76] on div "Step 1. Optionally give your price [MEDICAL_DATA] a title (eg "March 30% off sa…" at bounding box center [740, 74] width 510 height 67
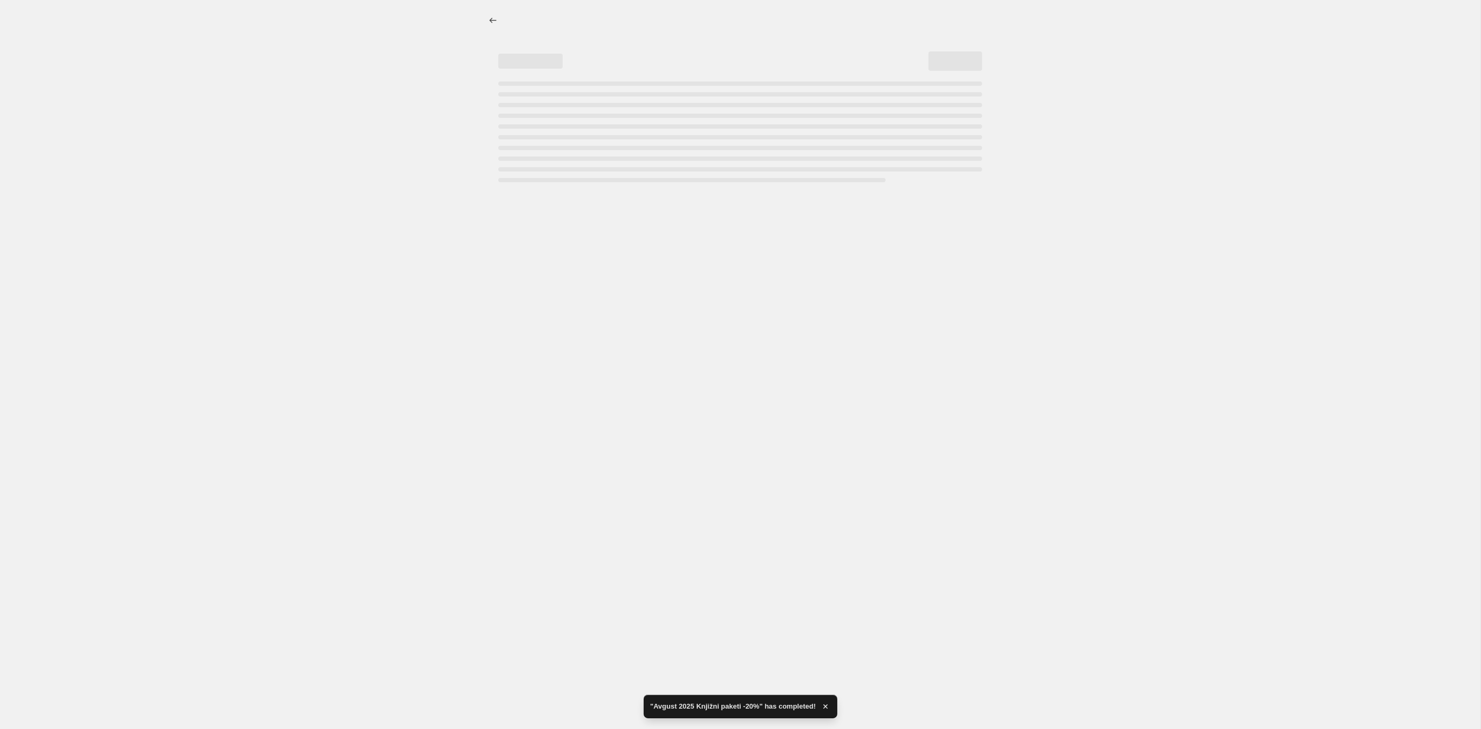
select select "percentage"
select select "collection"
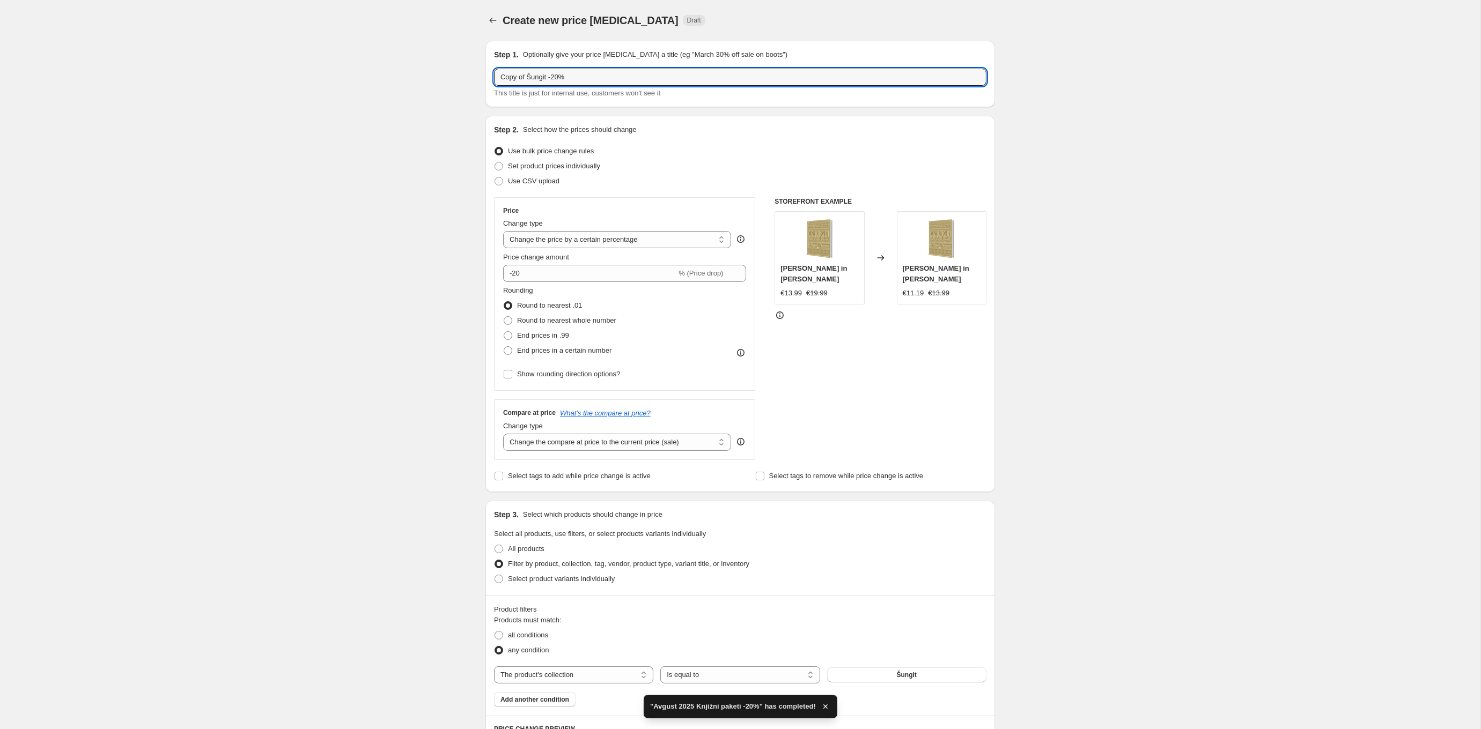
drag, startPoint x: 525, startPoint y: 78, endPoint x: 469, endPoint y: 78, distance: 55.8
click at [469, 78] on div "Create new price [MEDICAL_DATA]. This page is ready Create new price [MEDICAL_D…" at bounding box center [740, 473] width 1480 height 946
paste input "Avgust 2025"
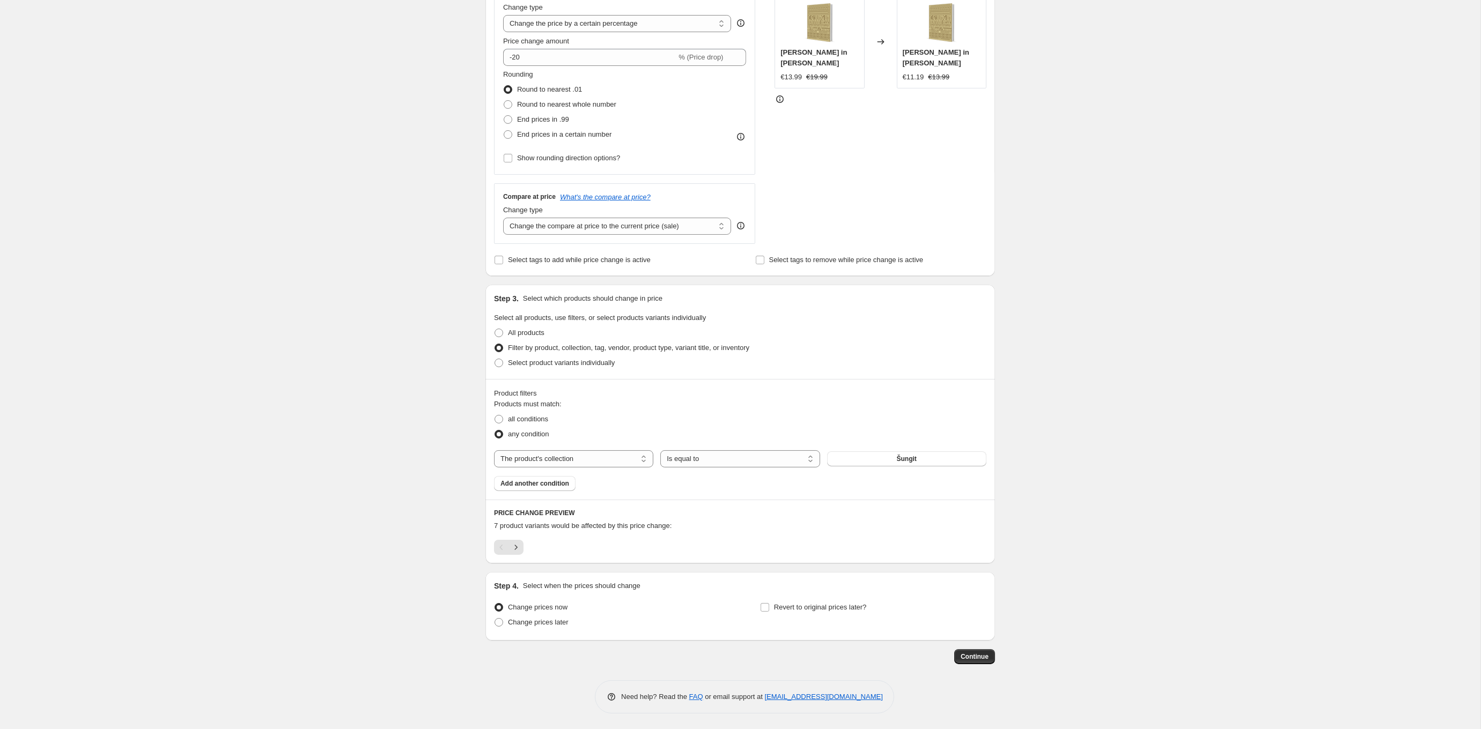
scroll to position [216, 0]
type input "Avgust 2025 Šungit -20%"
click at [854, 603] on span "Revert to original prices later?" at bounding box center [820, 608] width 93 height 11
click at [769, 604] on input "Revert to original prices later?" at bounding box center [765, 608] width 9 height 9
checkbox input "true"
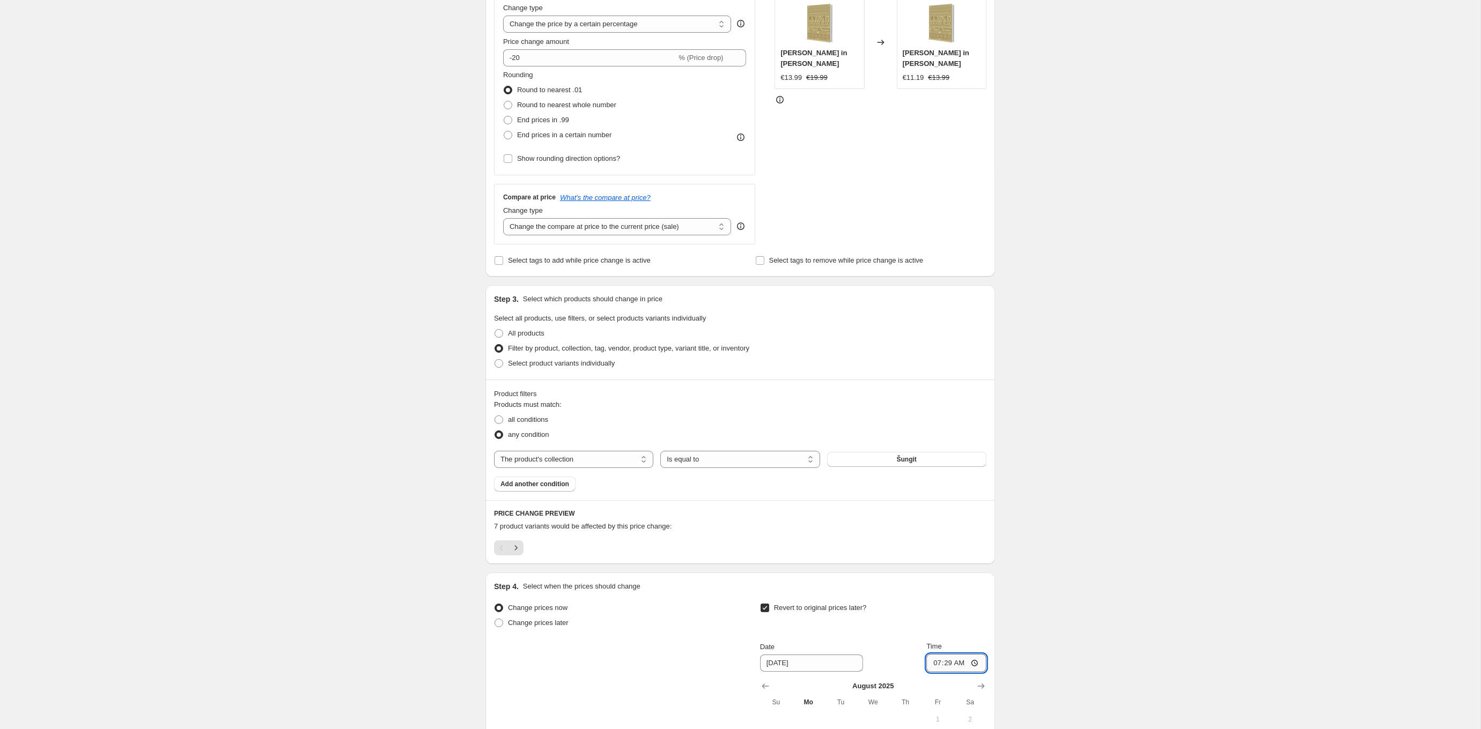
click at [971, 667] on input "07:29" at bounding box center [956, 663] width 60 height 18
click at [951, 667] on input "07:29" at bounding box center [956, 663] width 60 height 18
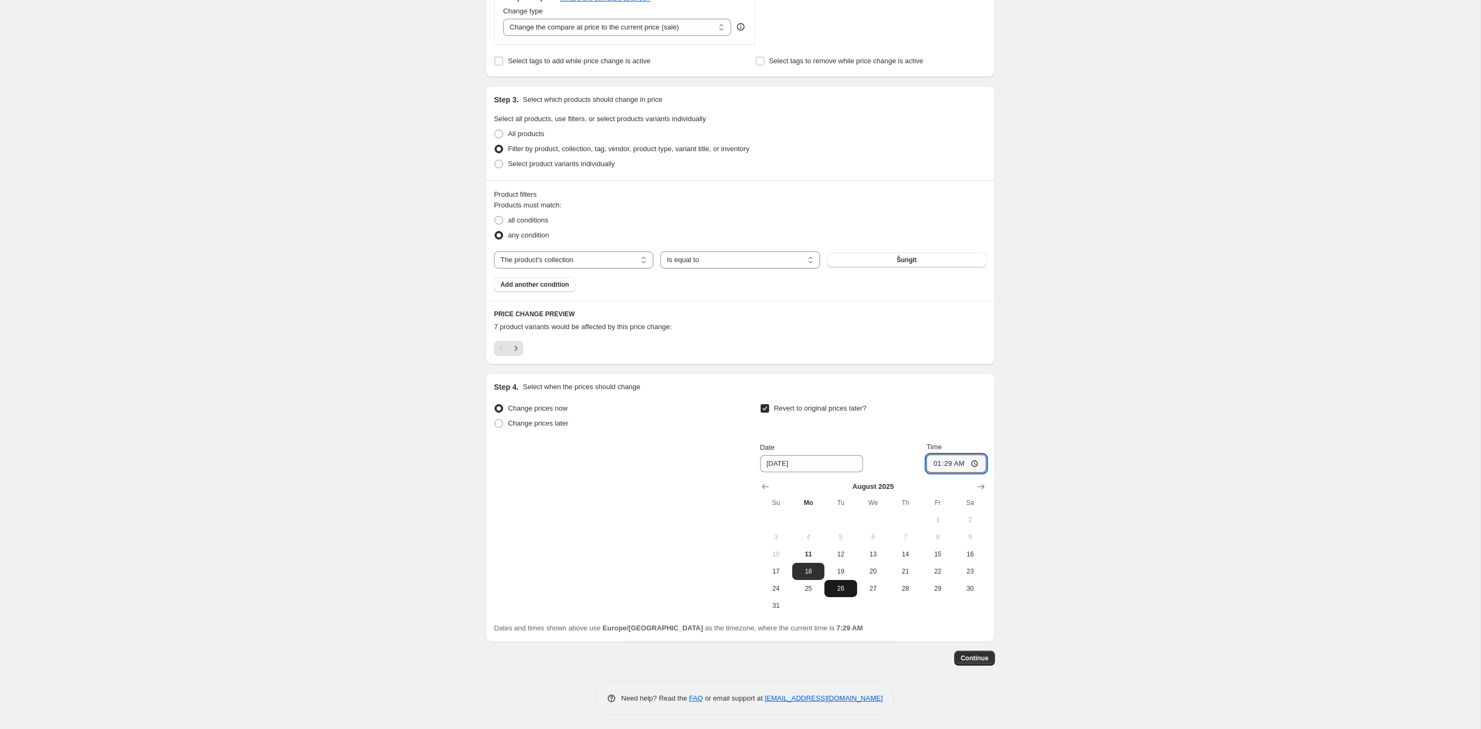
scroll to position [414, 0]
type input "01:29"
click at [974, 660] on span "Continue" at bounding box center [975, 659] width 28 height 9
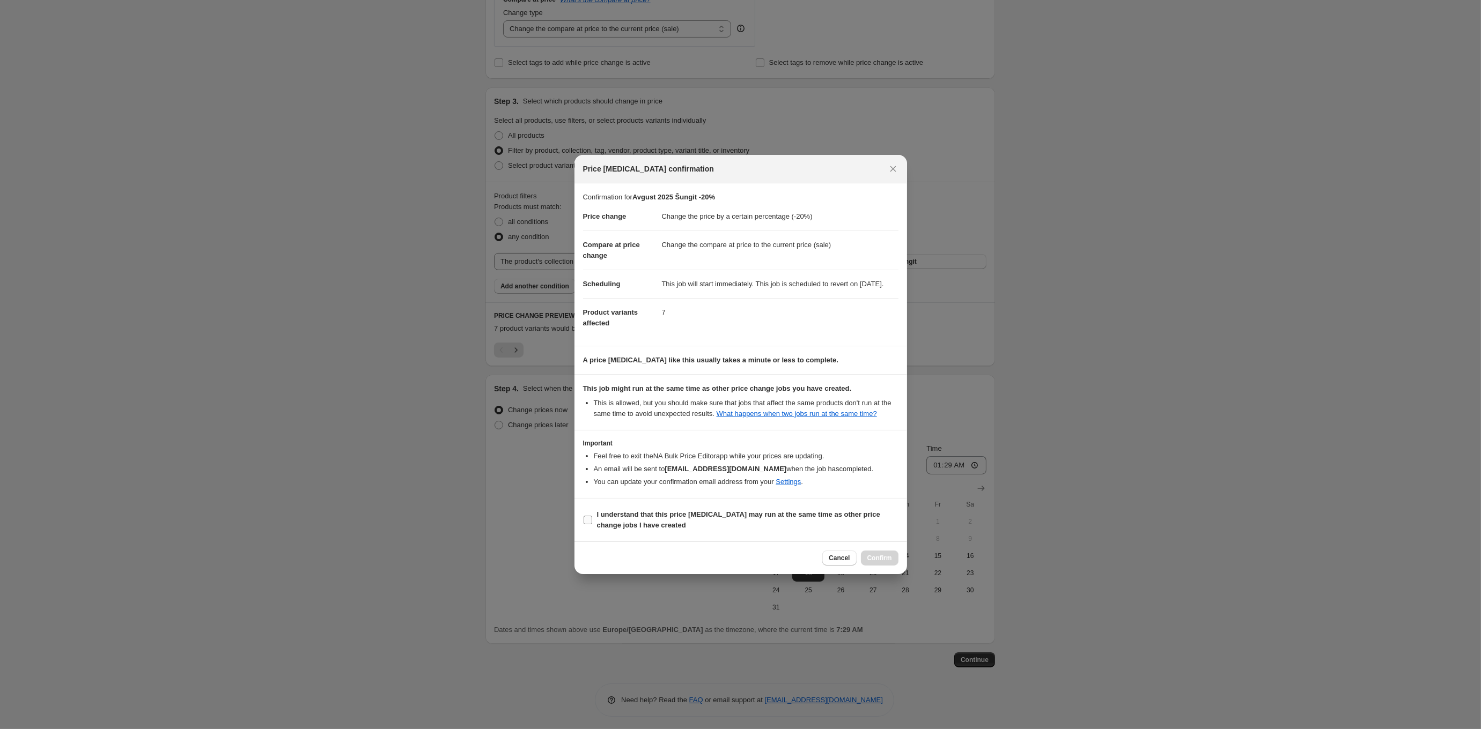
click at [724, 525] on b "I understand that this price [MEDICAL_DATA] may run at the same time as other p…" at bounding box center [738, 520] width 283 height 19
click at [592, 525] on input "I understand that this price [MEDICAL_DATA] may run at the same time as other p…" at bounding box center [588, 520] width 9 height 9
checkbox input "true"
click at [880, 563] on span "Confirm" at bounding box center [879, 558] width 25 height 9
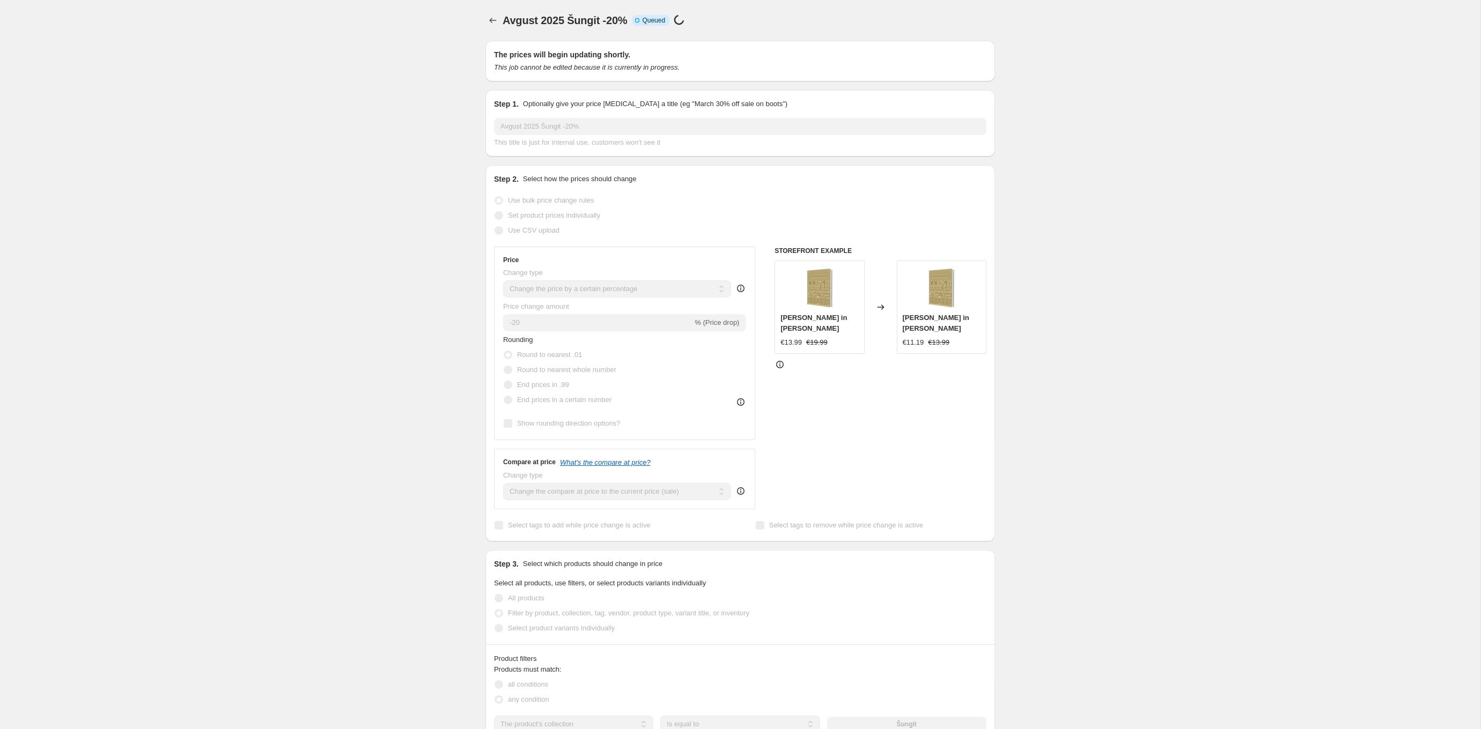
scroll to position [414, 0]
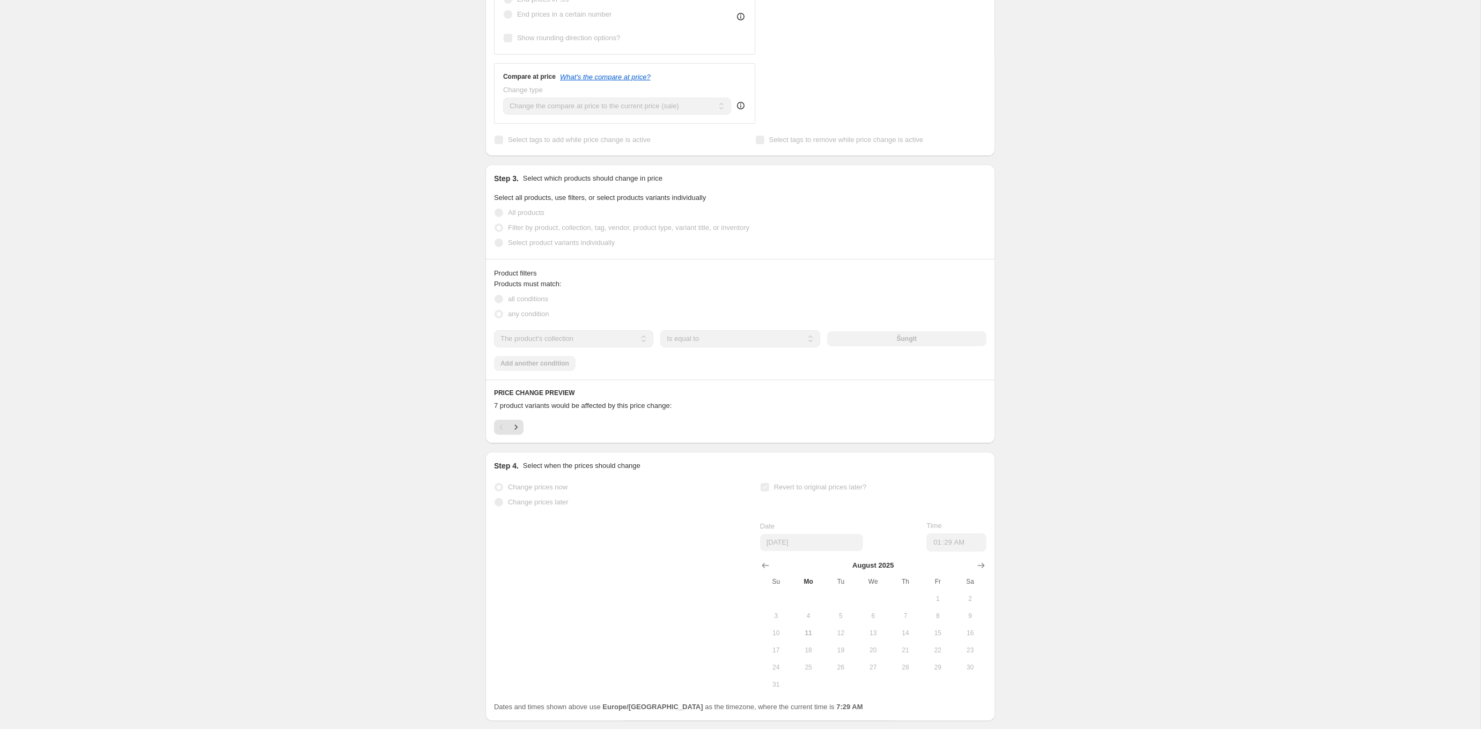
click at [430, 119] on div "Avgust 2025 Šungit -20%. This page is ready Avgust 2025 Šungit -20% Info Partia…" at bounding box center [740, 186] width 1480 height 1200
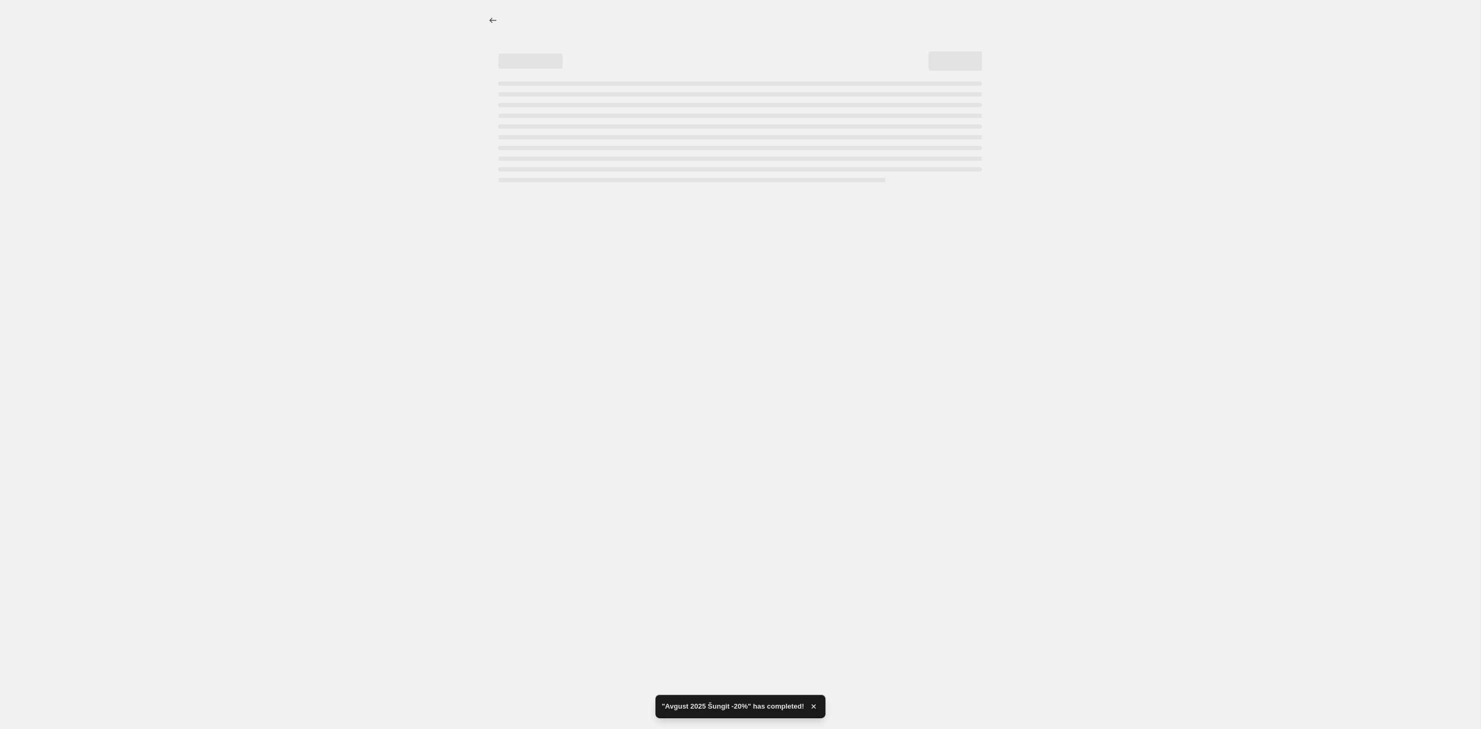
scroll to position [0, 0]
select select "percentage"
select select "collection"
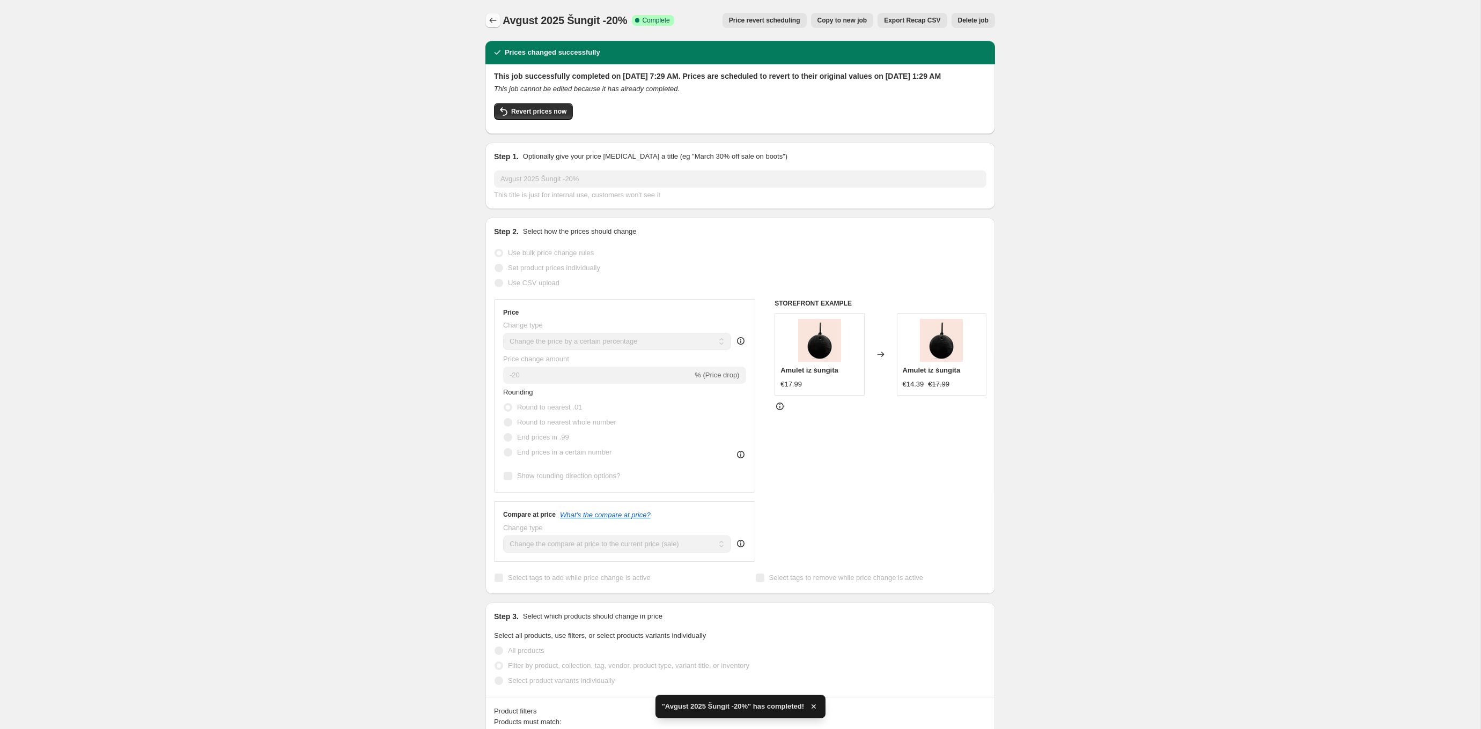
click at [492, 19] on icon "Price change jobs" at bounding box center [493, 20] width 11 height 11
